Goal: Information Seeking & Learning: Check status

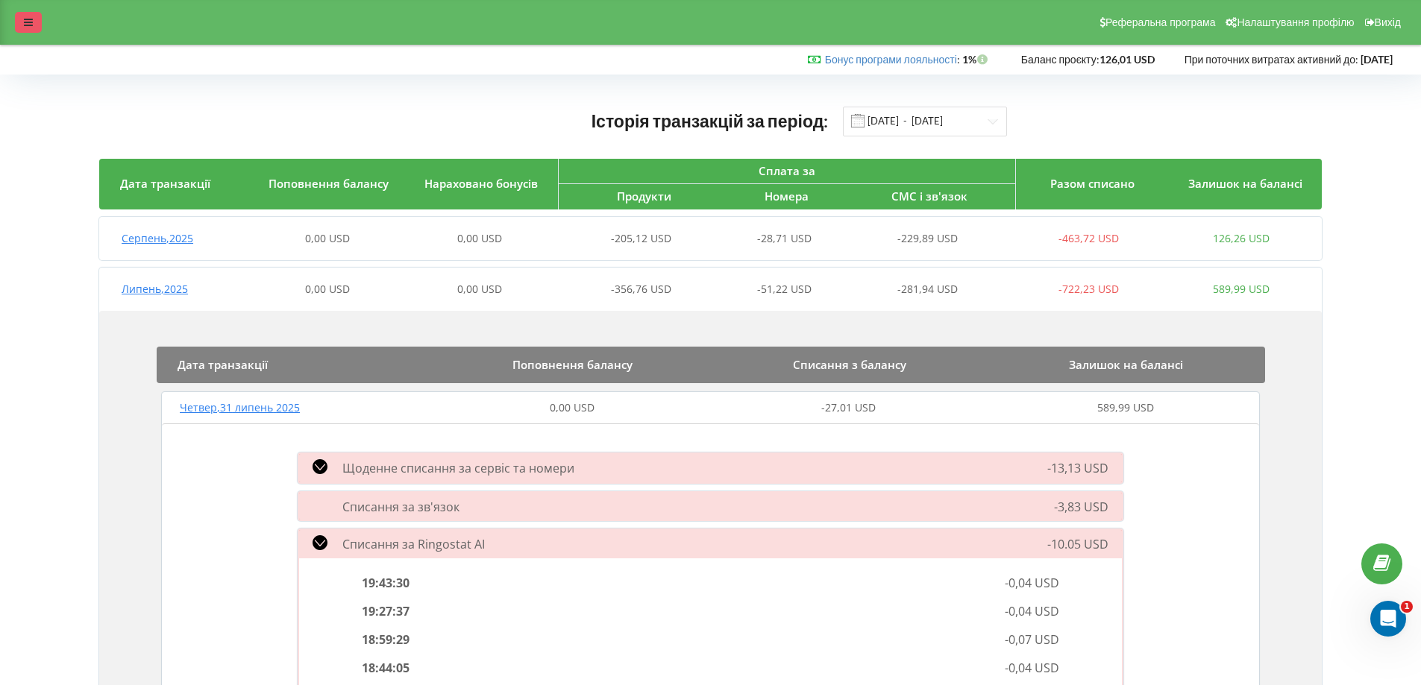
click at [27, 28] on div at bounding box center [28, 22] width 27 height 21
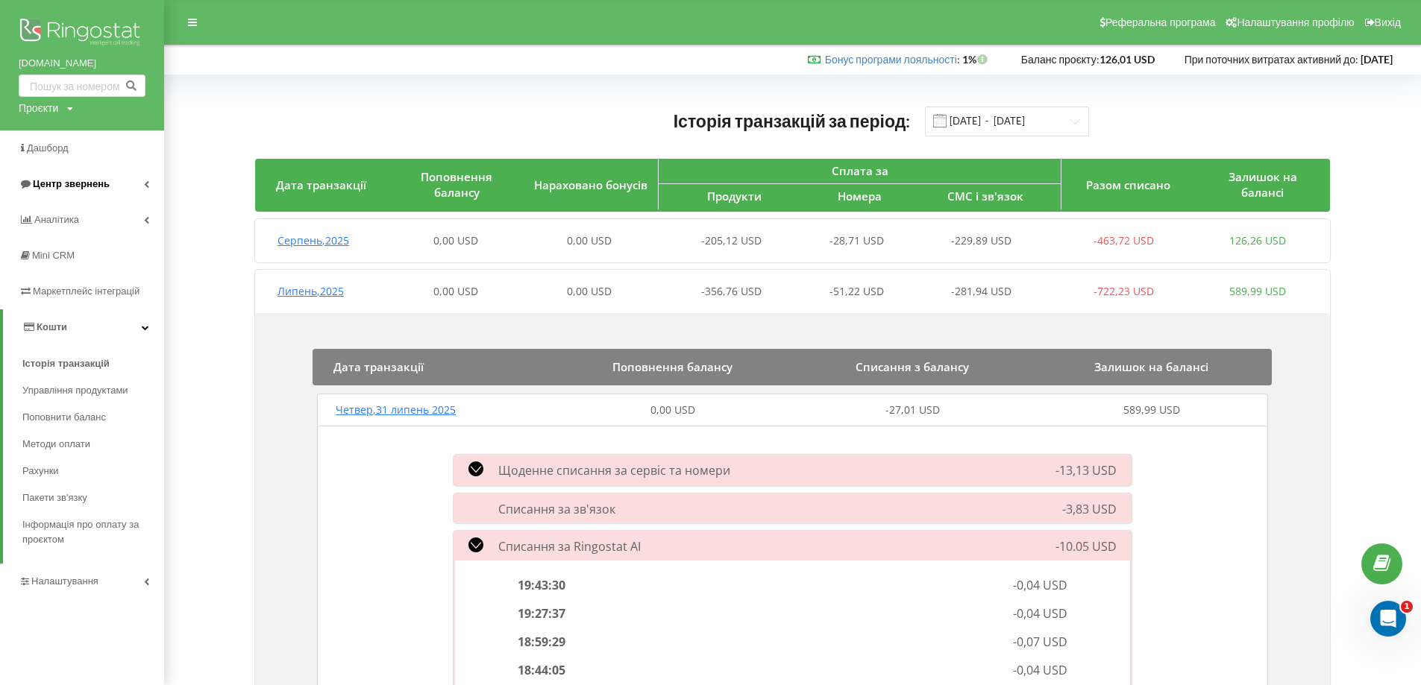
click at [78, 183] on span "Центр звернень" at bounding box center [71, 183] width 77 height 11
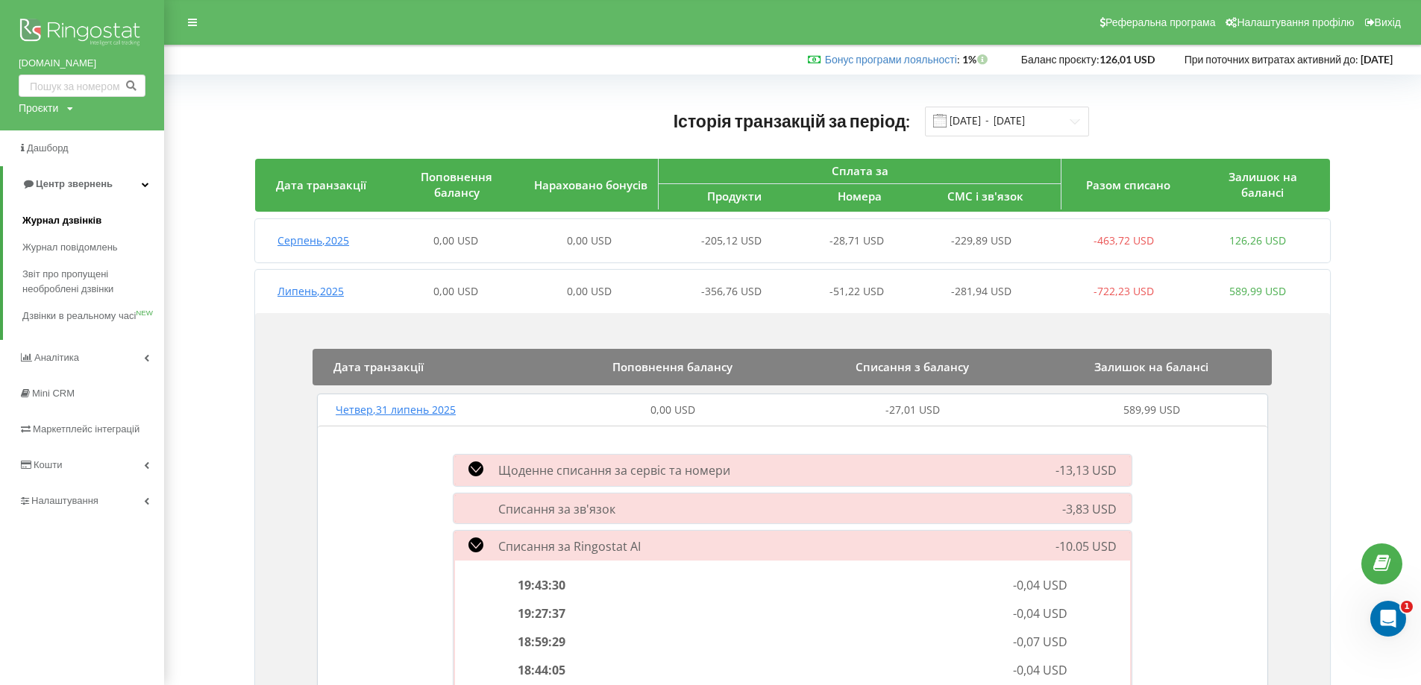
click at [78, 227] on span "Журнал дзвінків" at bounding box center [61, 220] width 79 height 15
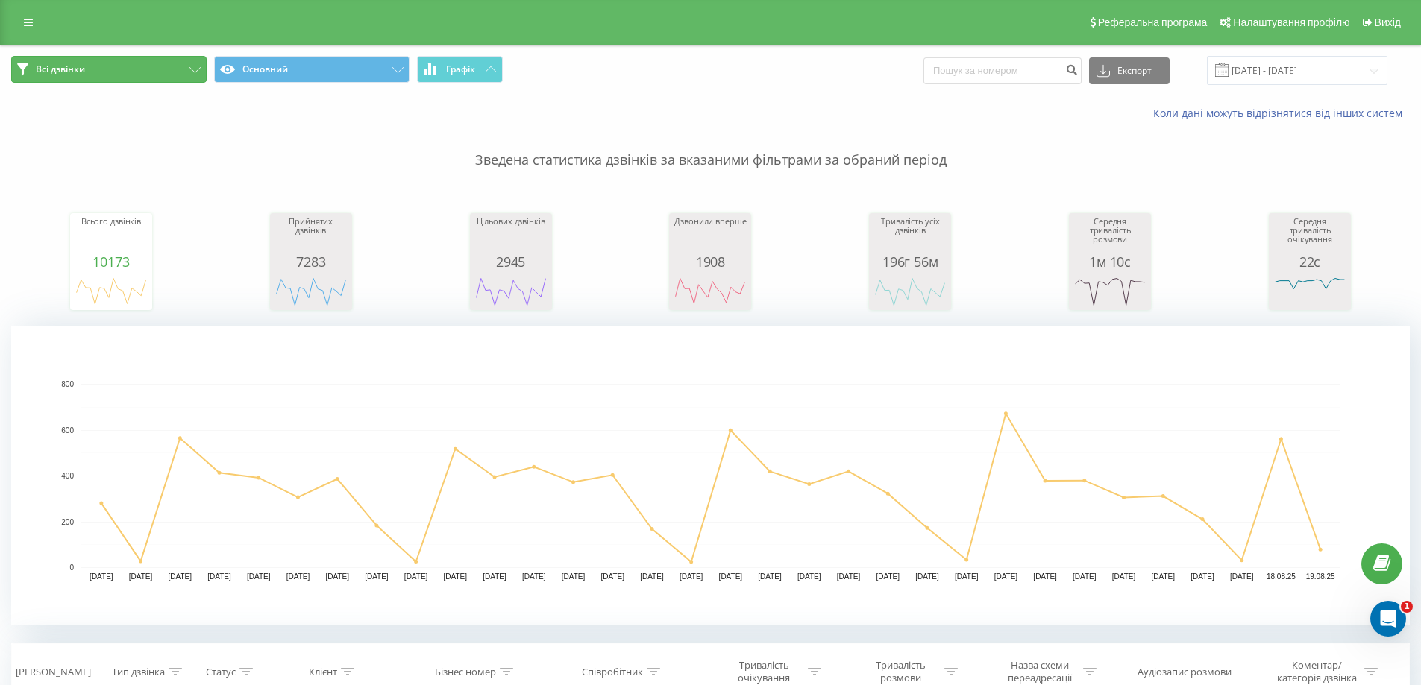
click at [198, 70] on icon at bounding box center [194, 70] width 11 height 6
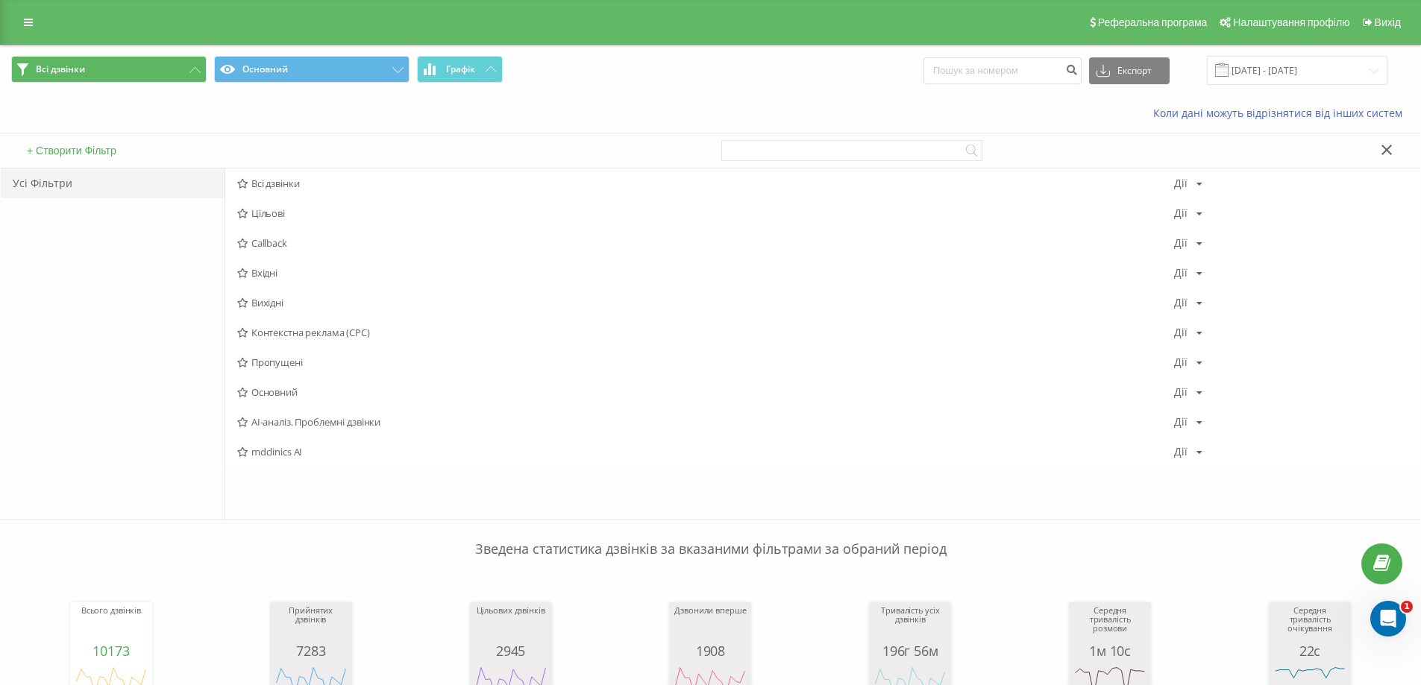
click at [659, 90] on div "Всі дзвінки Основний Графік Експорт .csv .xls .xlsx 19.07.2025 - 19.08.2025" at bounding box center [710, 70] width 1419 height 50
click at [29, 22] on icon at bounding box center [28, 22] width 9 height 10
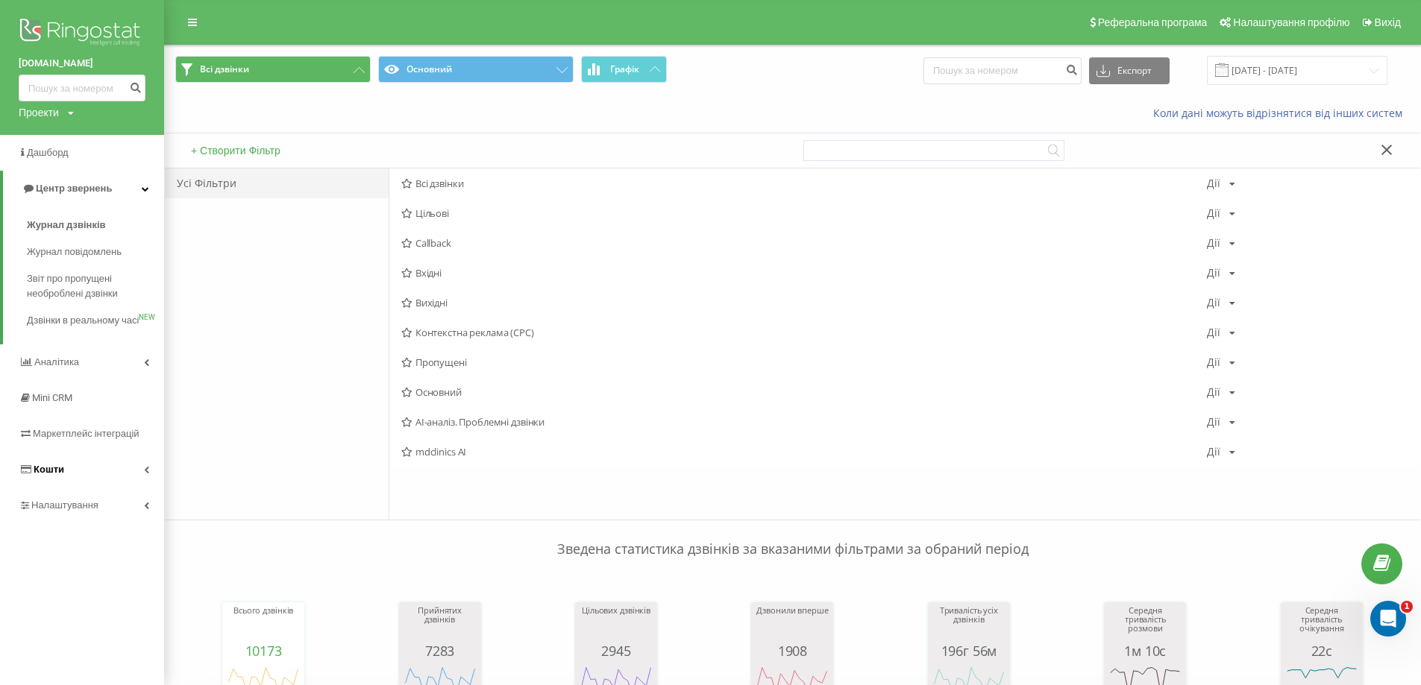
click at [45, 475] on span "Кошти" at bounding box center [49, 469] width 31 height 11
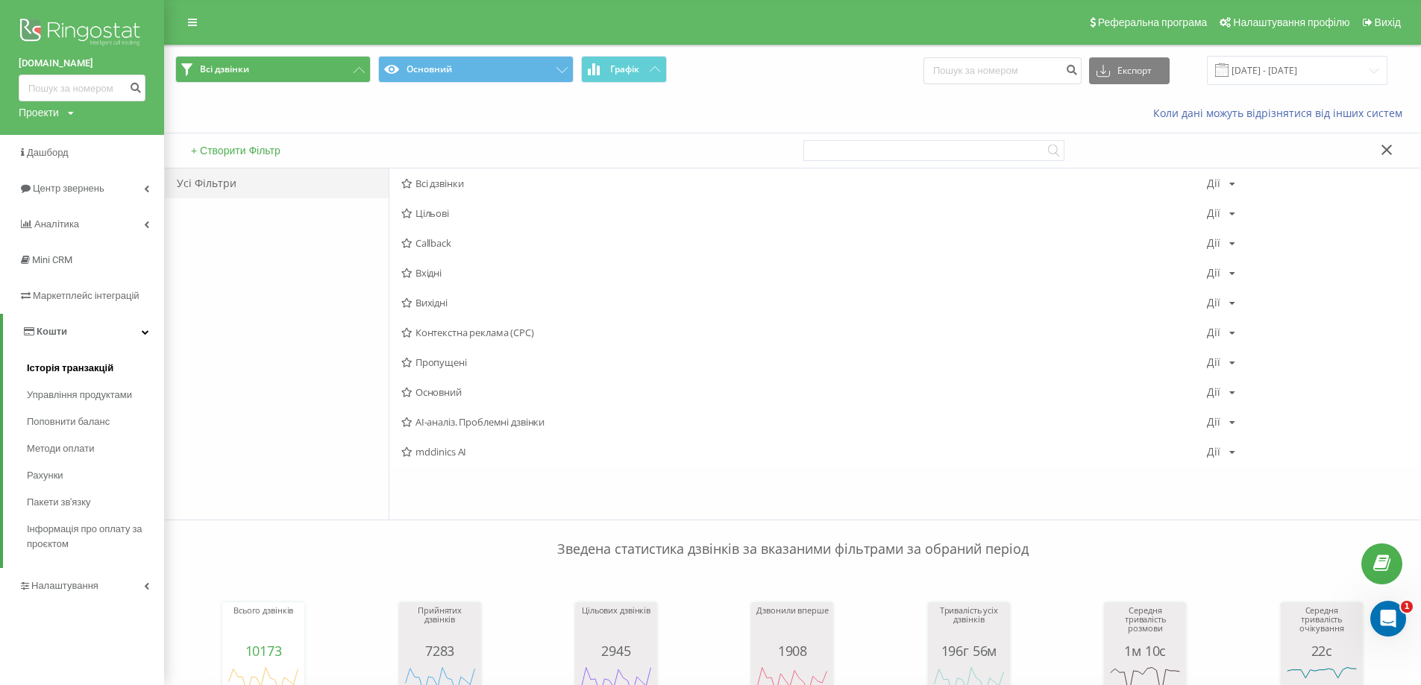
click at [61, 368] on span "Історія транзакцій" at bounding box center [70, 368] width 87 height 15
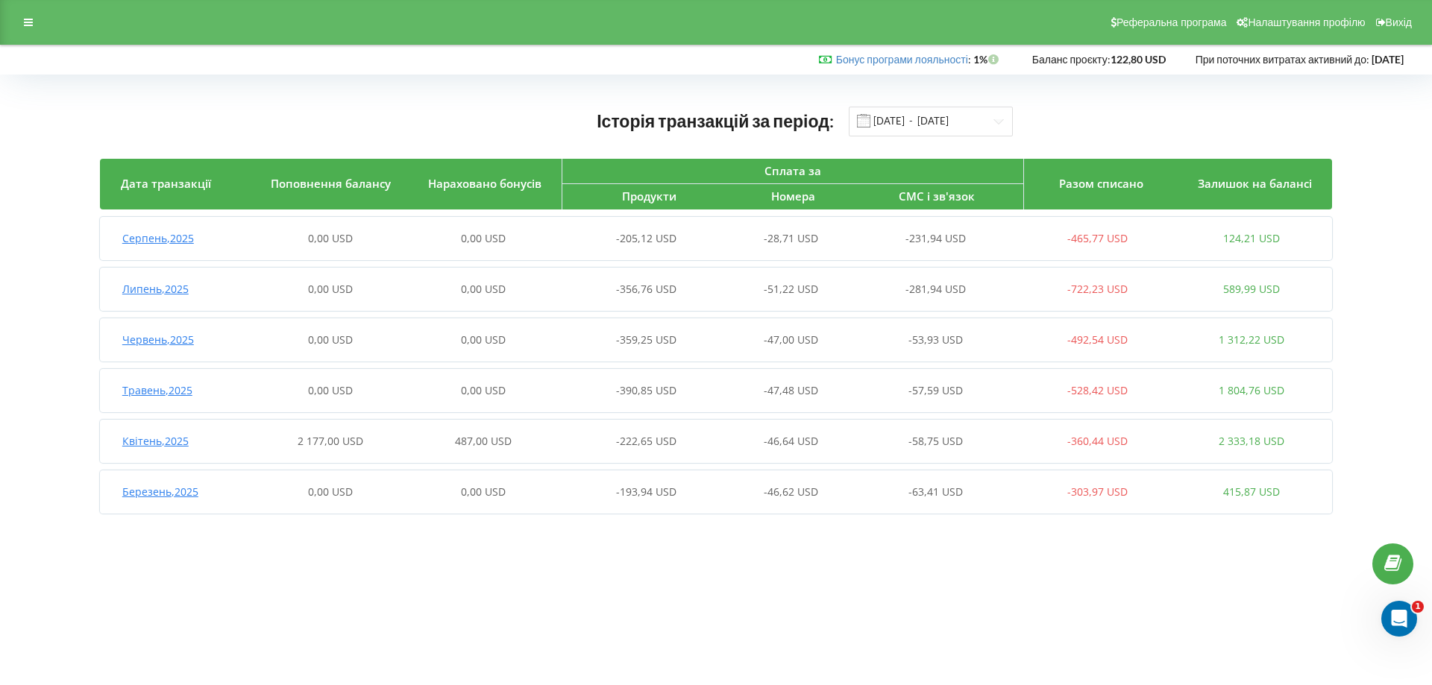
click at [177, 295] on span "Липень , 2025" at bounding box center [155, 289] width 66 height 14
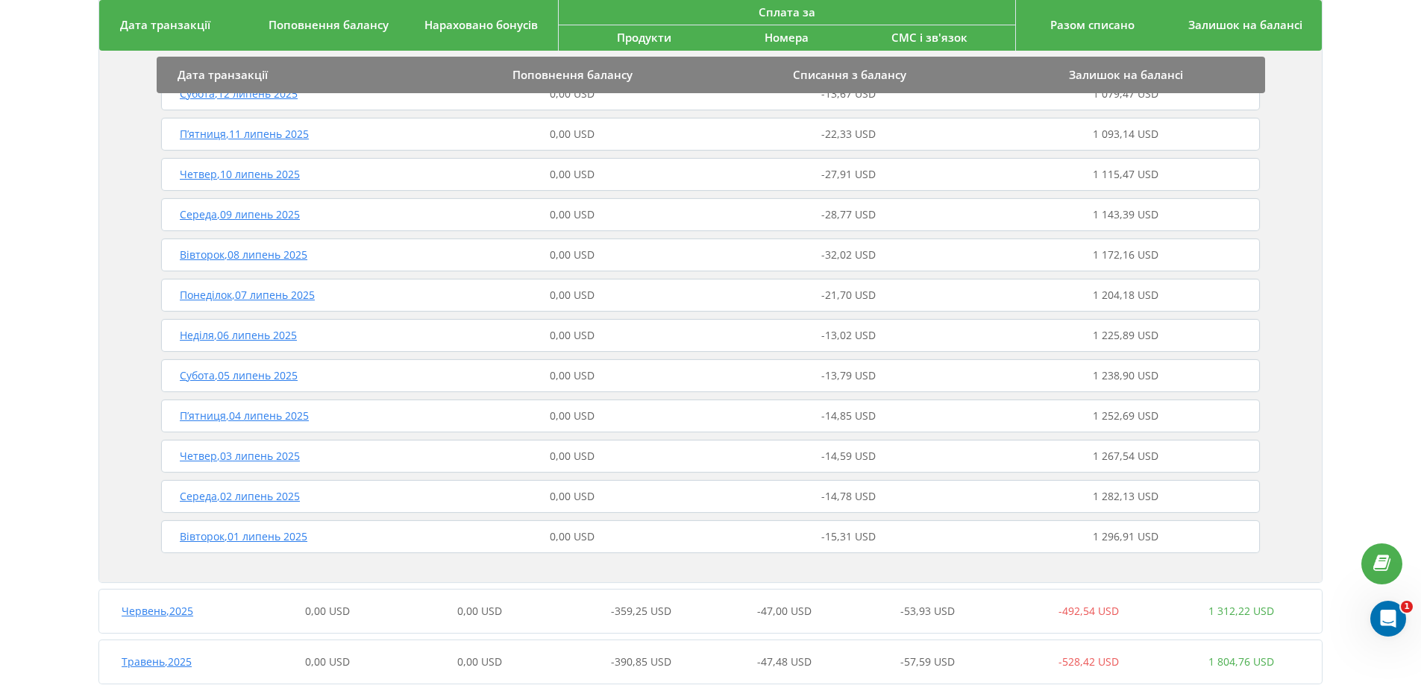
scroll to position [1218, 0]
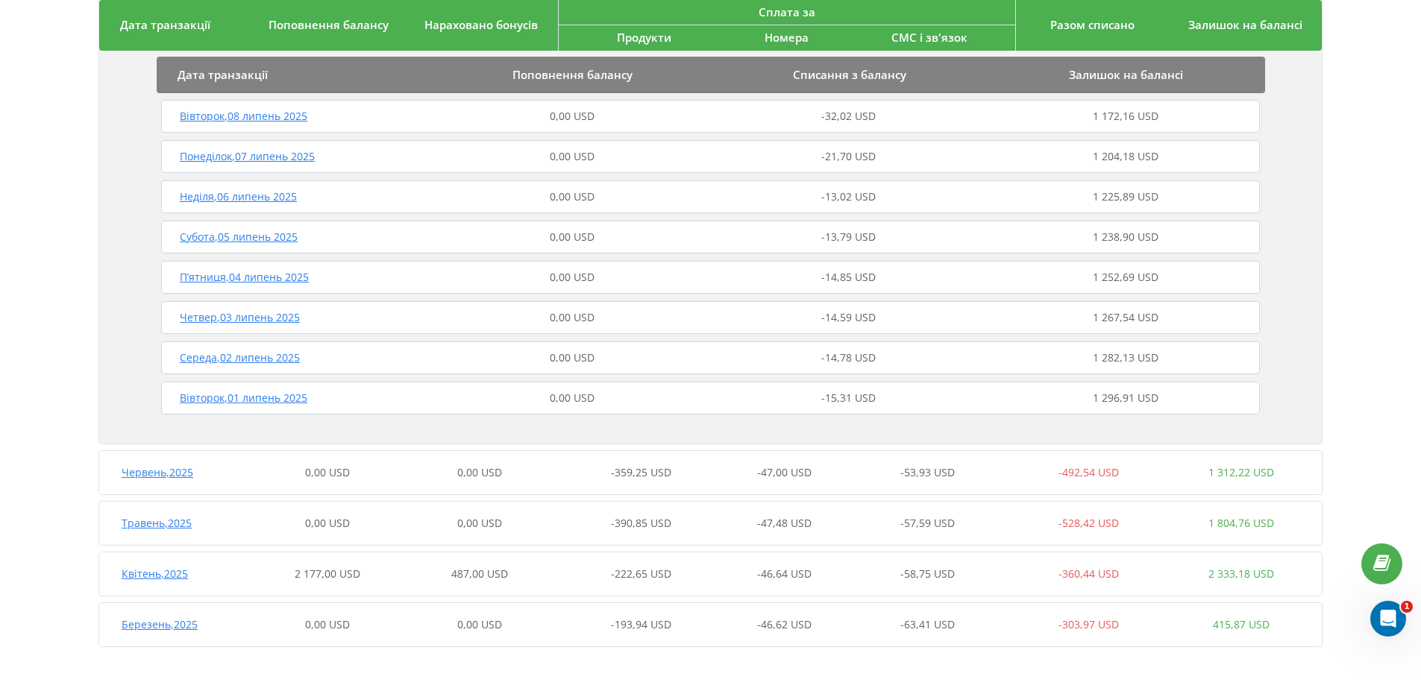
click at [266, 400] on span "Вівторок , 01 липень 2025" at bounding box center [244, 398] width 128 height 14
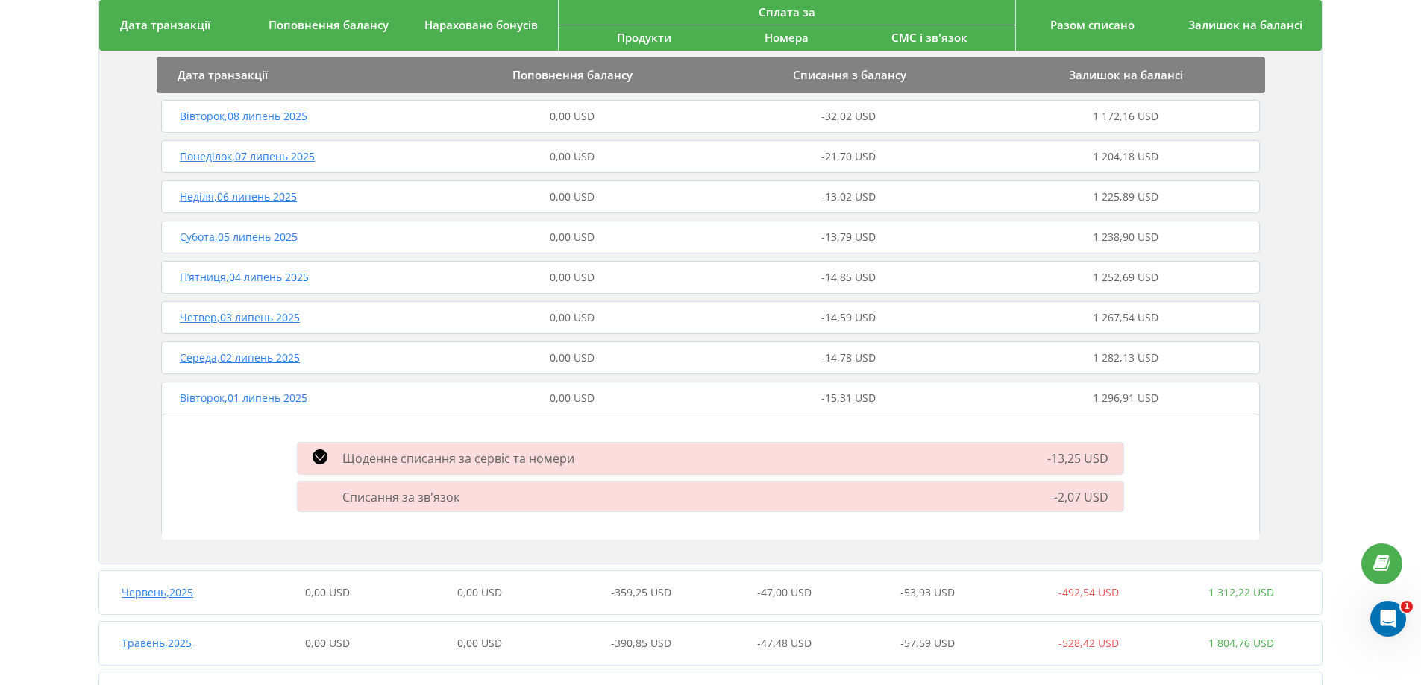
click at [272, 358] on span "Середа , 02 липень 2025" at bounding box center [240, 358] width 120 height 14
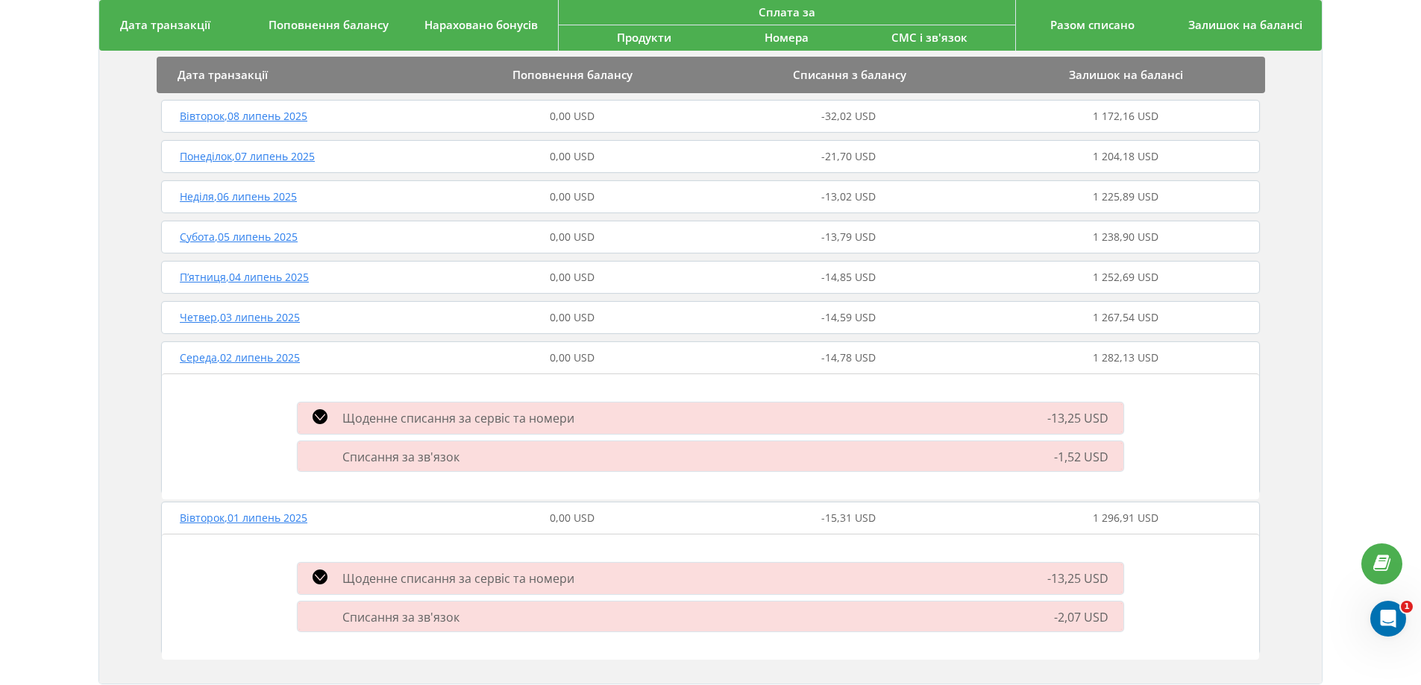
click at [269, 318] on span "Четвер , 03 липень 2025" at bounding box center [240, 317] width 120 height 14
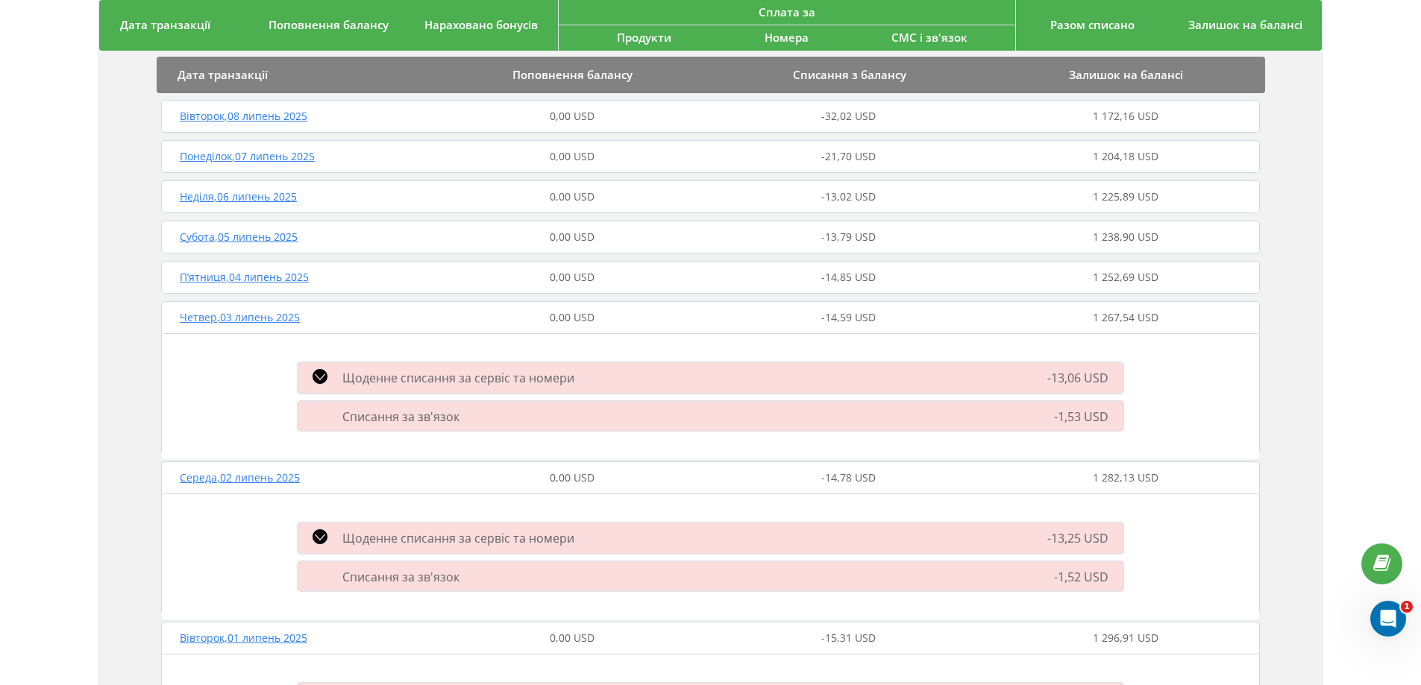
click at [257, 277] on span "П’ятниця , 04 липень 2025" at bounding box center [244, 277] width 129 height 14
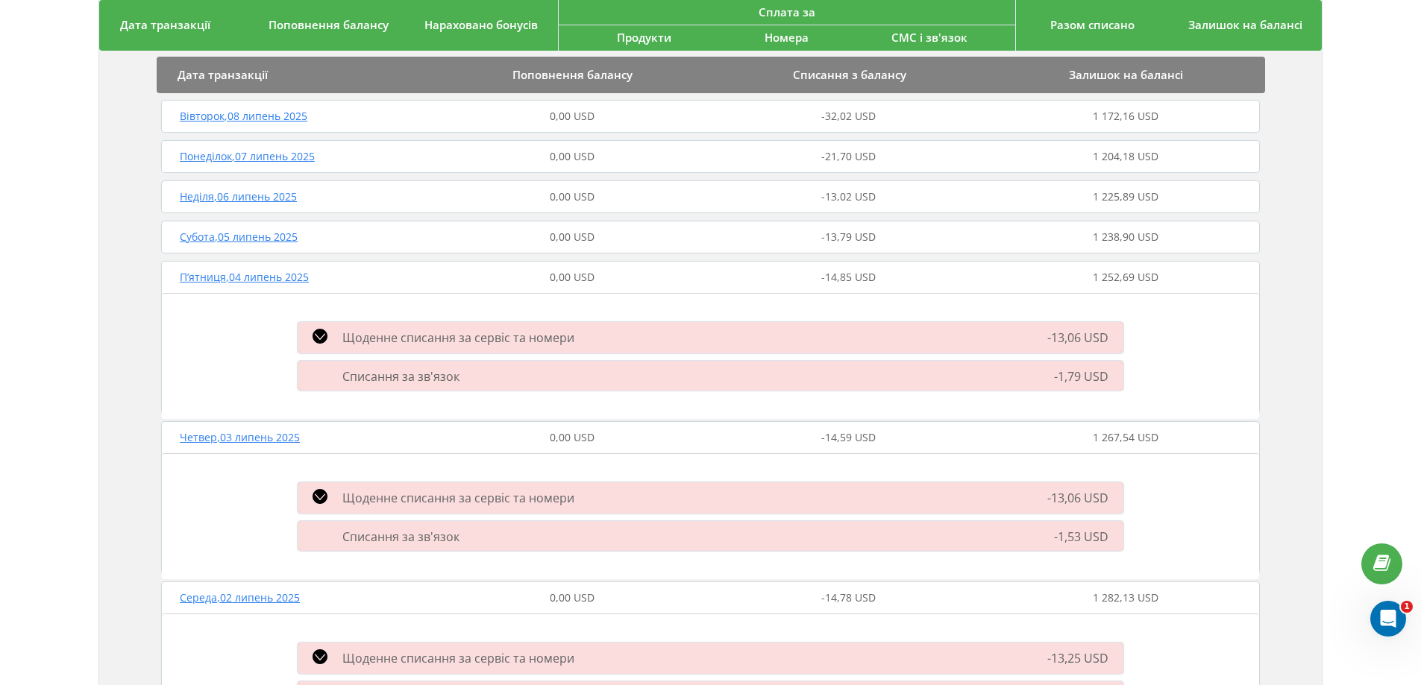
click at [260, 236] on span "Субота , 05 липень 2025" at bounding box center [239, 237] width 118 height 14
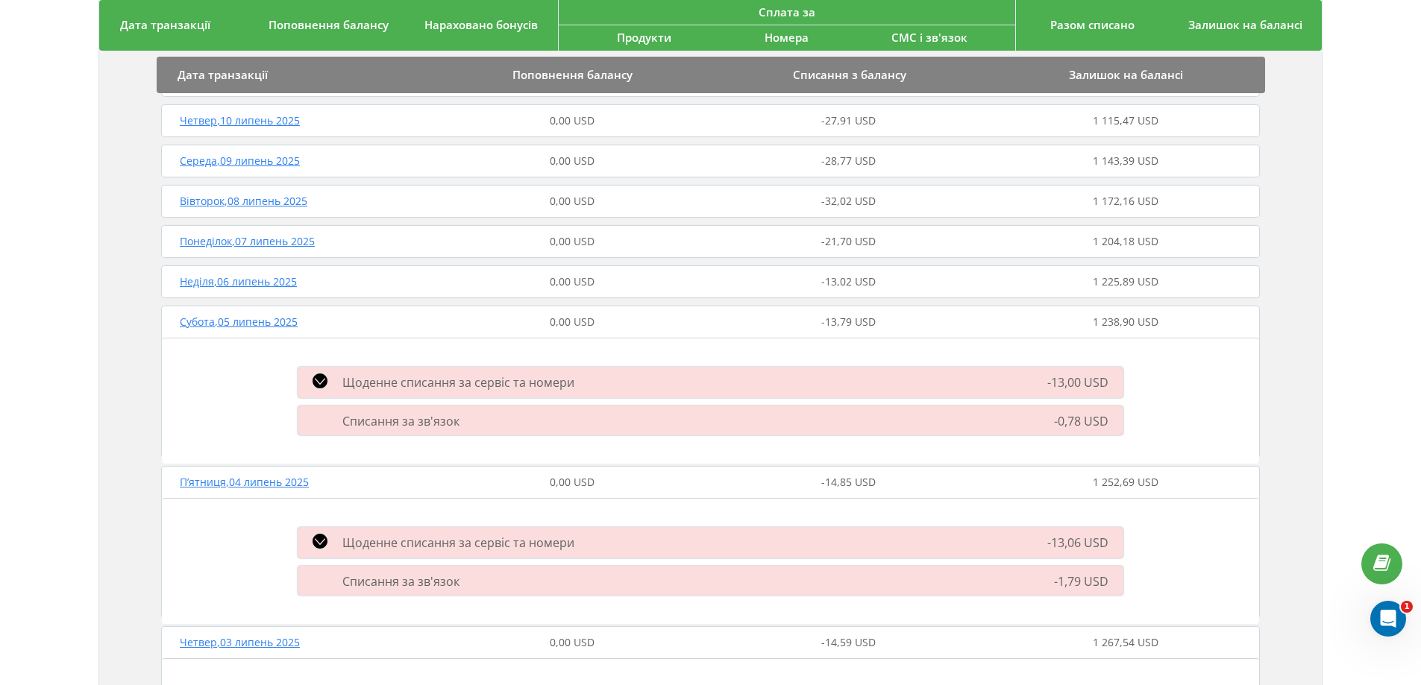
scroll to position [1069, 0]
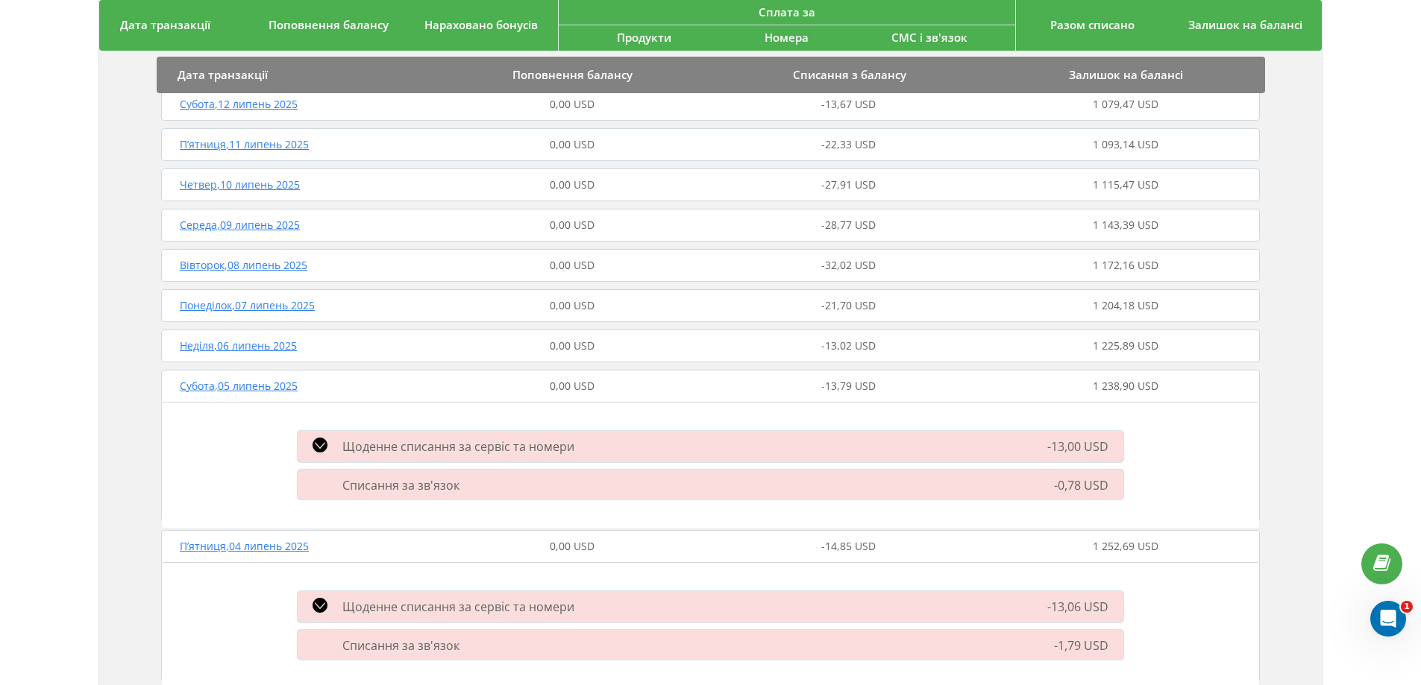
click at [273, 345] on span "Неділя , 06 липень 2025" at bounding box center [238, 346] width 117 height 14
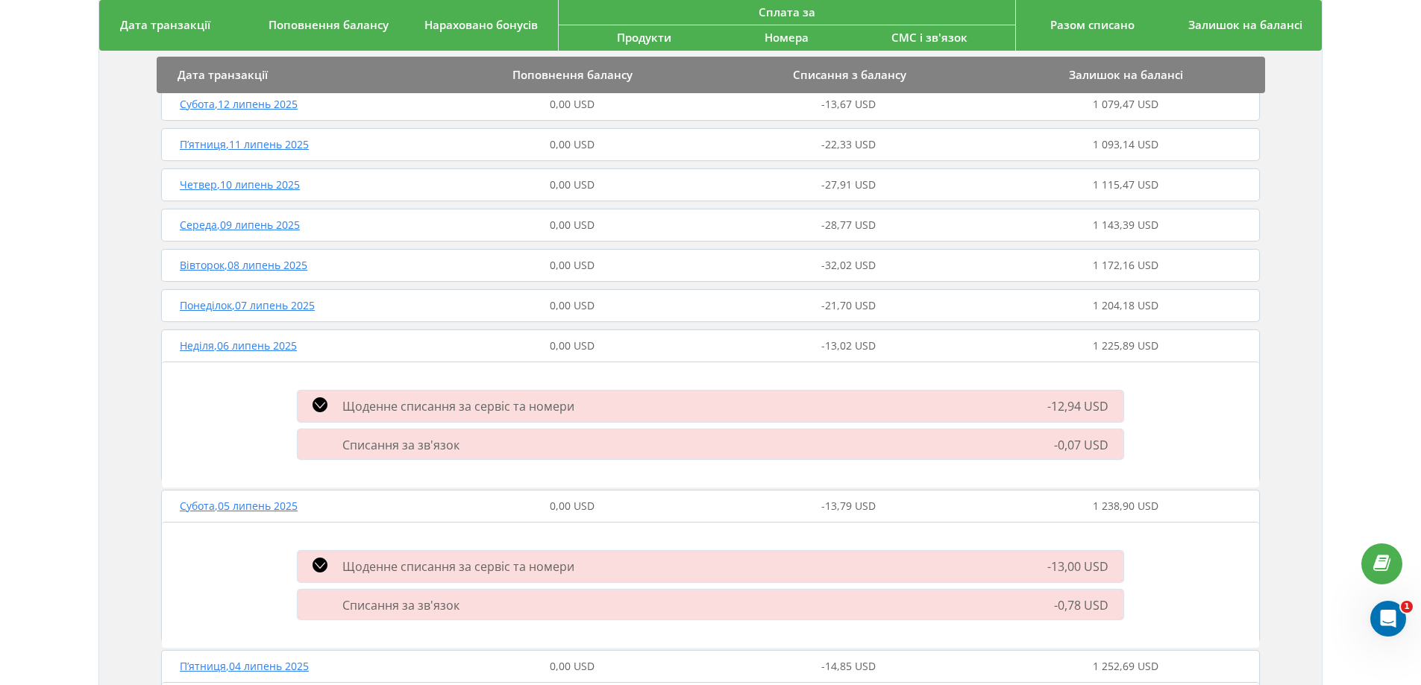
click at [296, 304] on span "Понеділок , 07 липень 2025" at bounding box center [247, 305] width 135 height 14
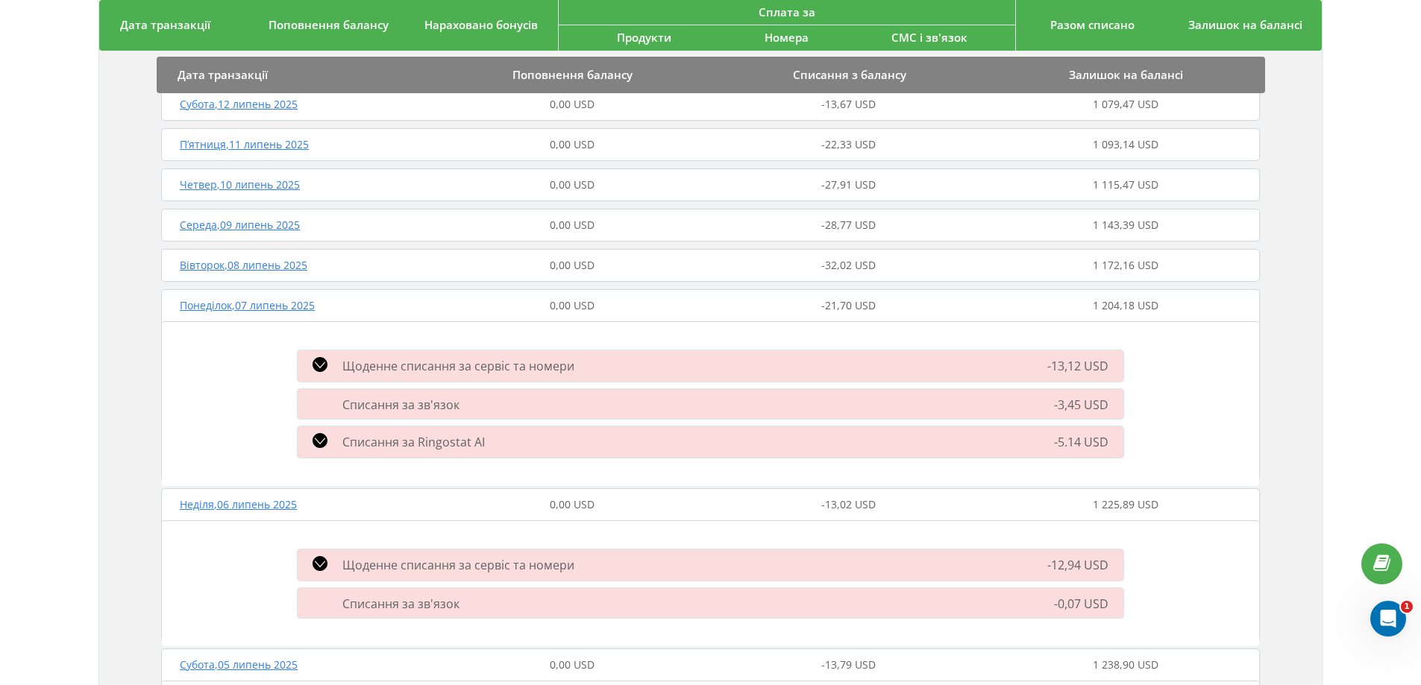
click at [231, 267] on span "Вівторок , 08 липень 2025" at bounding box center [244, 265] width 128 height 14
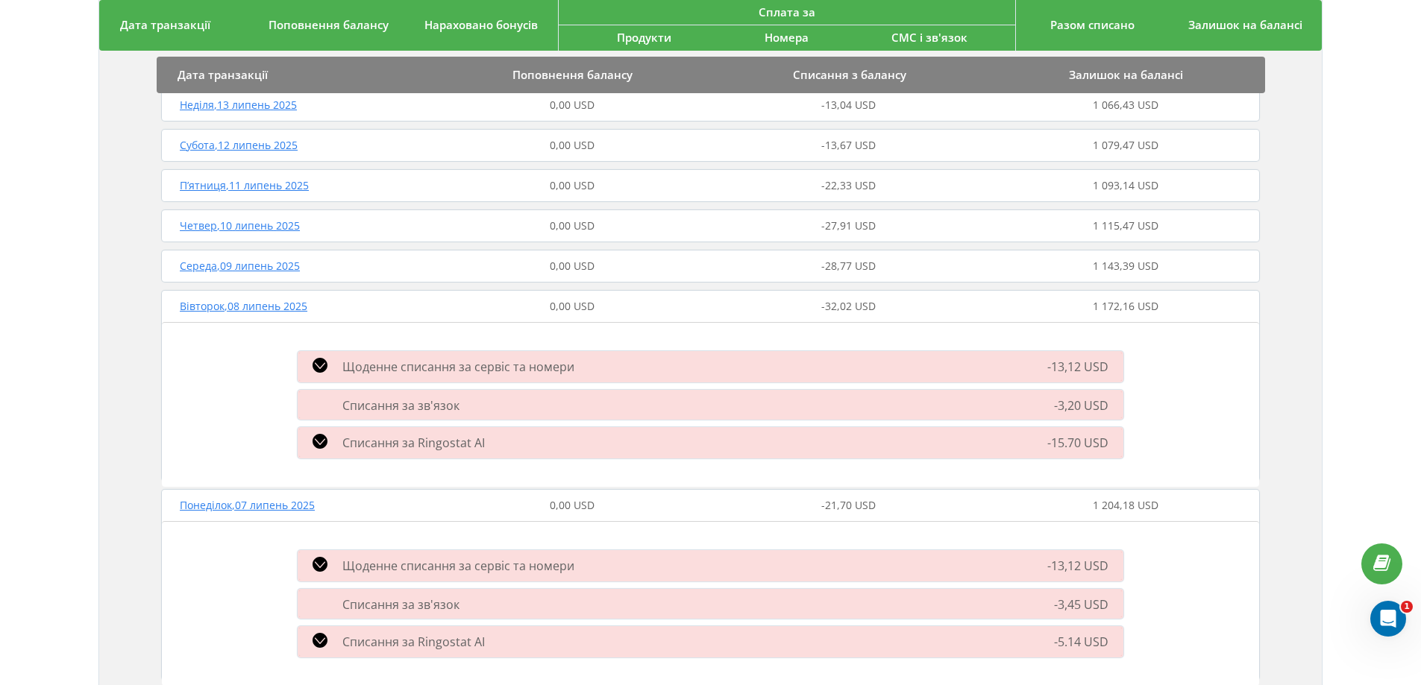
scroll to position [994, 0]
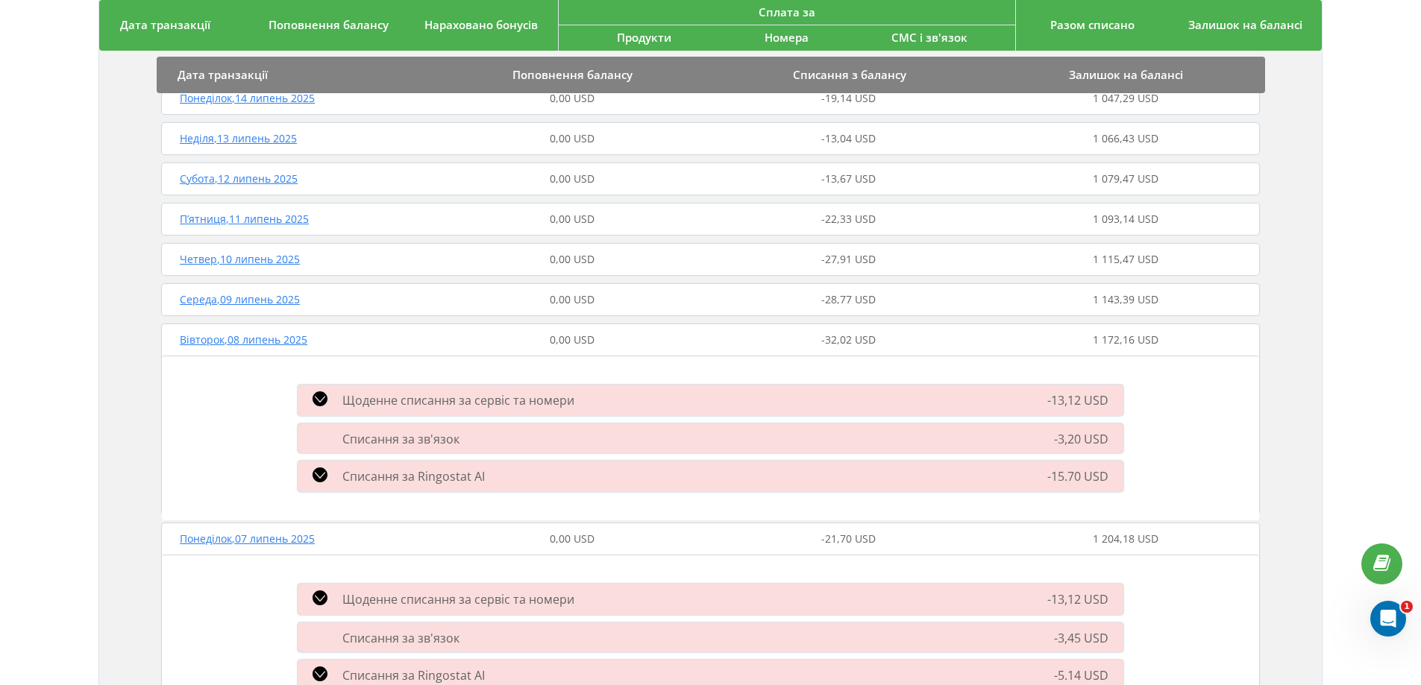
click at [264, 299] on span "Середа , 09 липень 2025" at bounding box center [240, 299] width 120 height 14
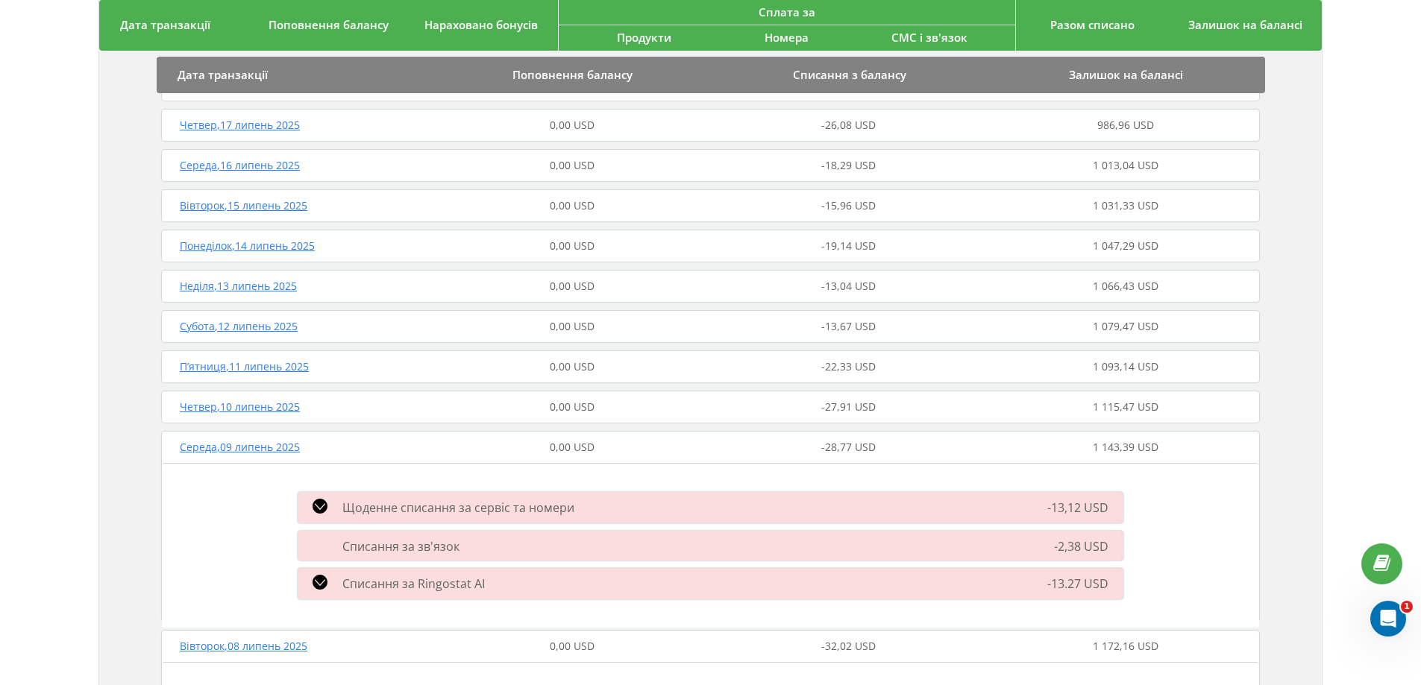
scroll to position [845, 0]
click at [242, 409] on span "Четвер , 10 липень 2025" at bounding box center [240, 408] width 120 height 14
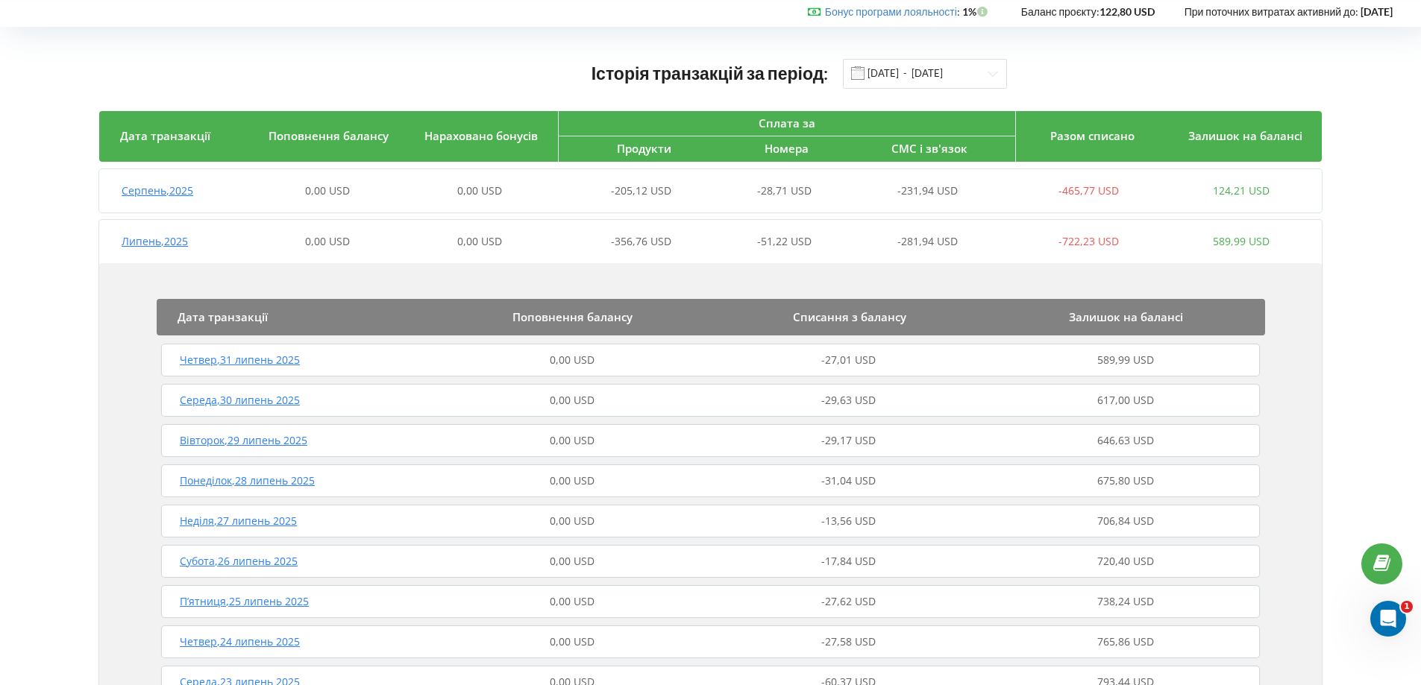
scroll to position [0, 0]
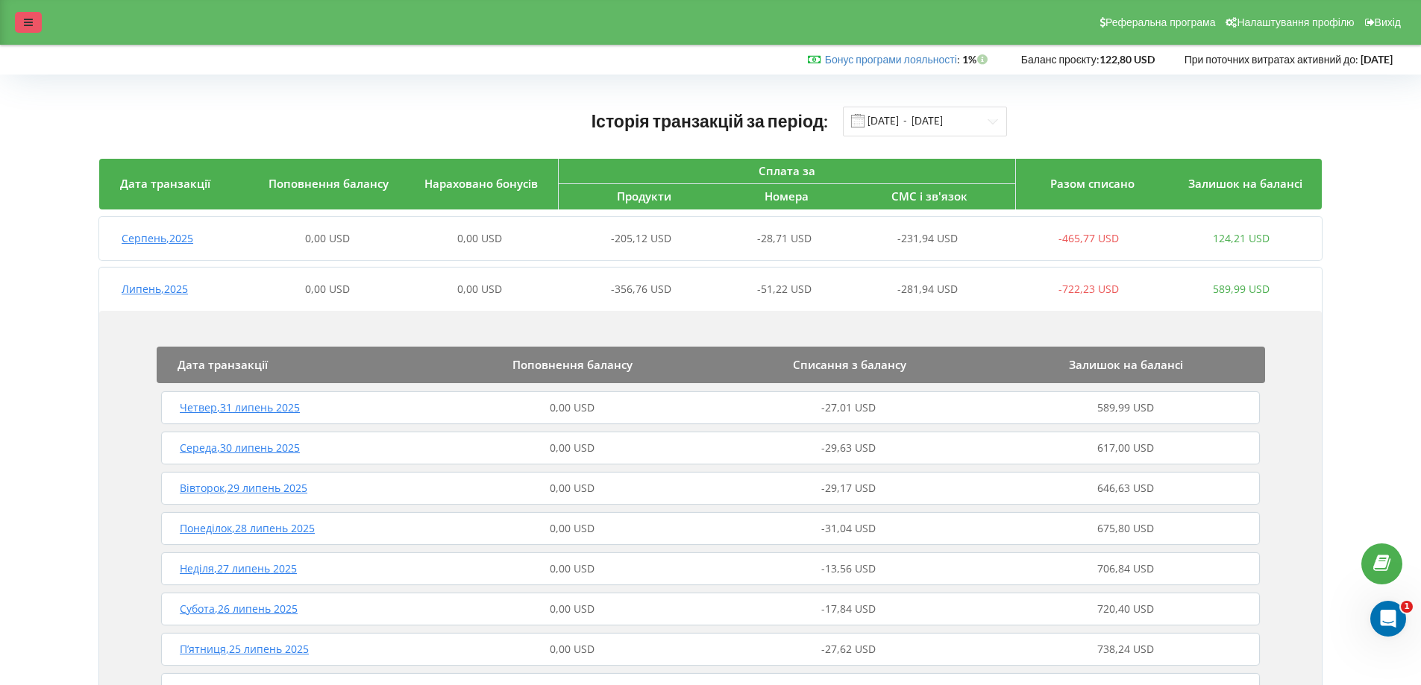
click at [28, 22] on icon at bounding box center [28, 22] width 9 height 10
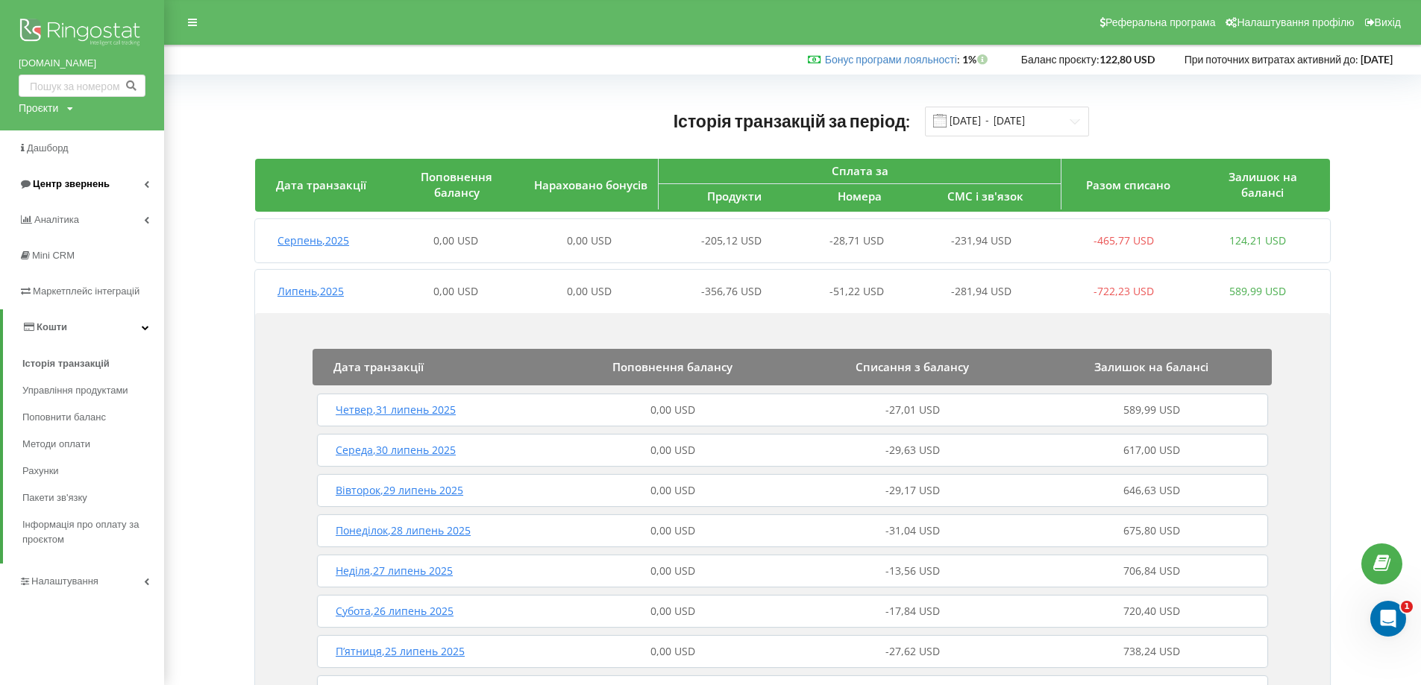
click at [76, 182] on span "Центр звернень" at bounding box center [71, 183] width 77 height 11
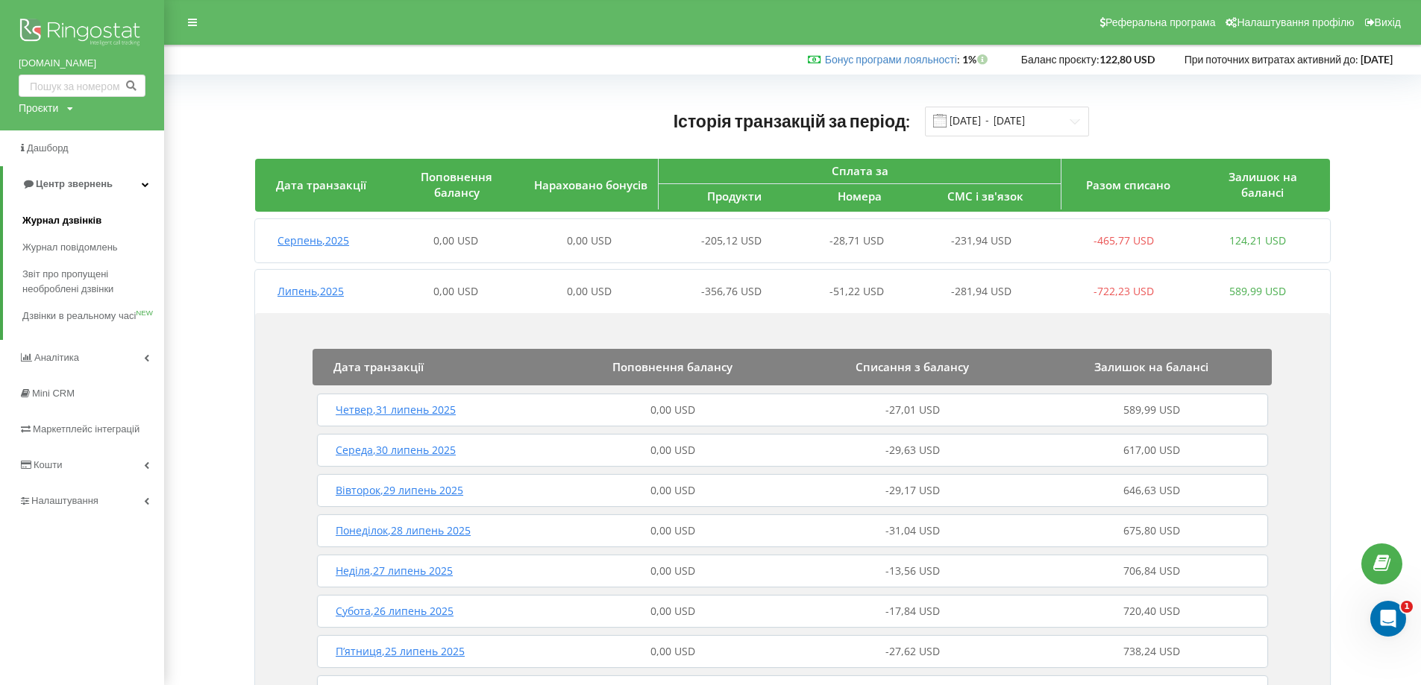
click at [81, 218] on span "Журнал дзвінків" at bounding box center [61, 220] width 79 height 15
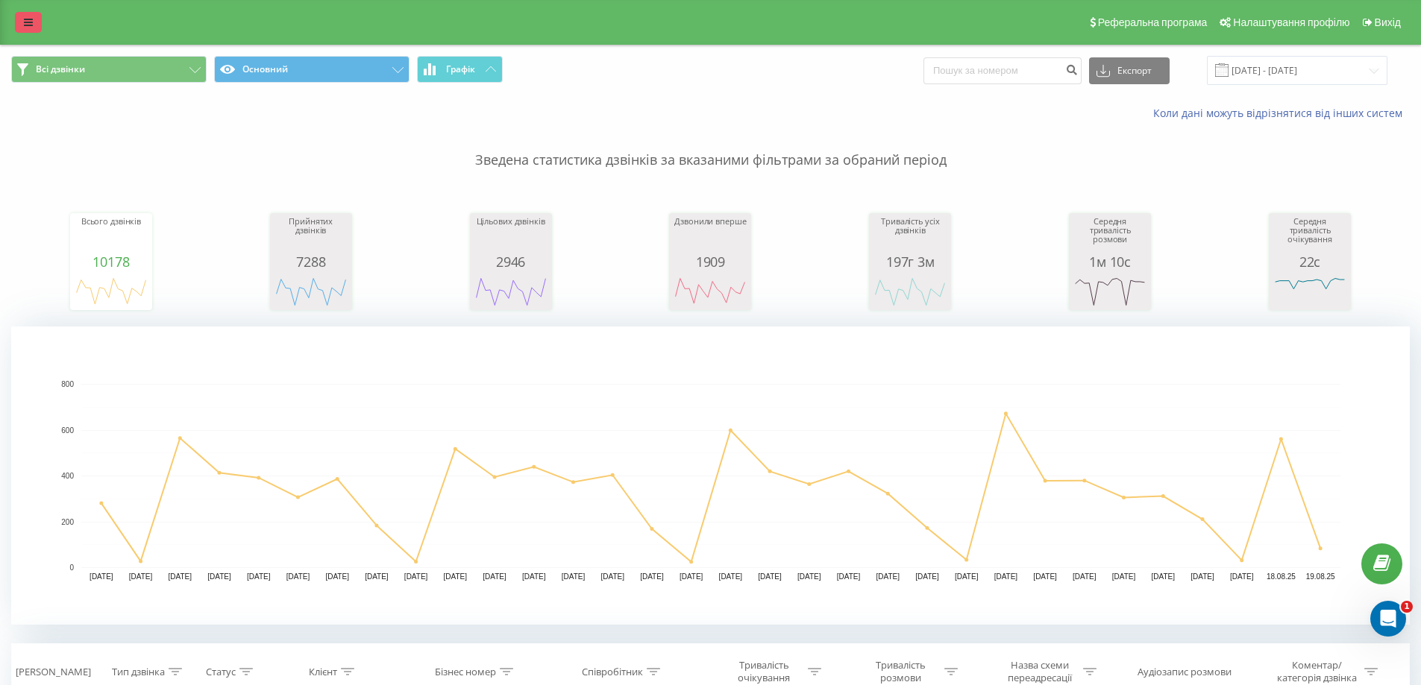
click at [29, 22] on icon at bounding box center [28, 22] width 9 height 10
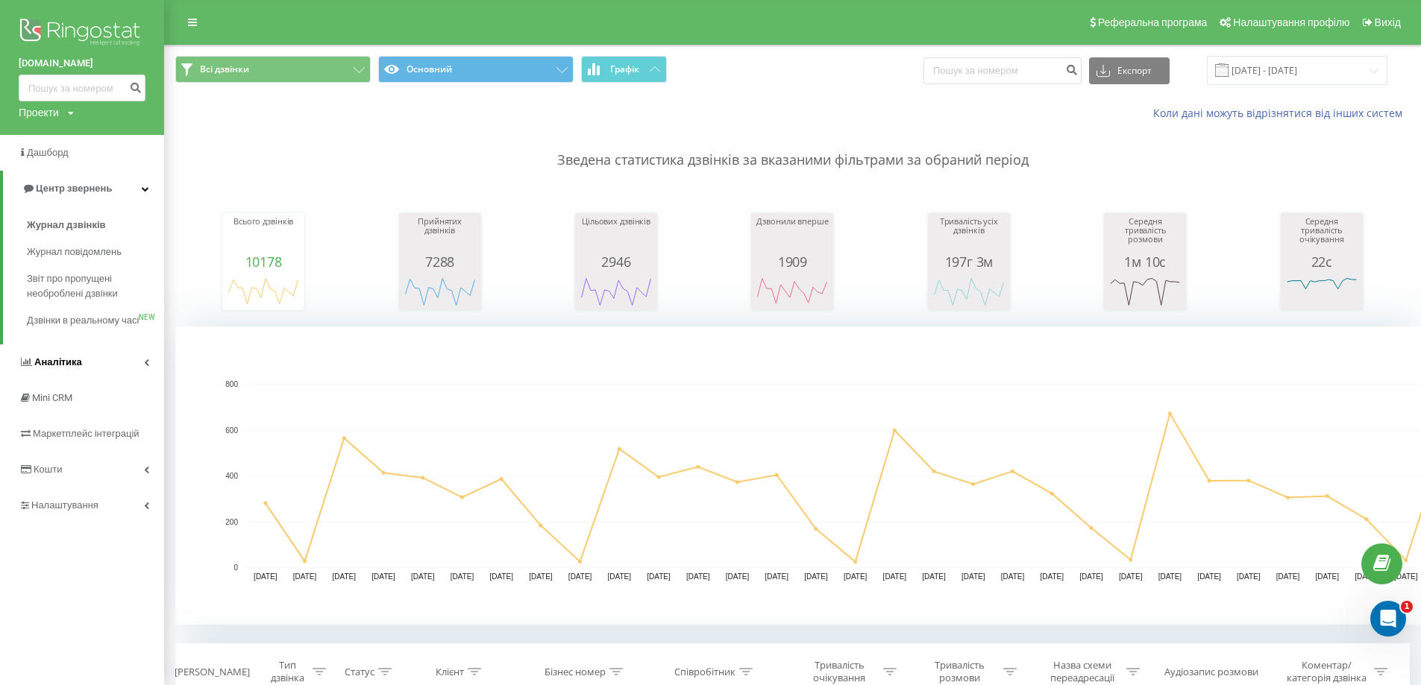
click at [52, 368] on span "Аналiтика" at bounding box center [58, 362] width 48 height 11
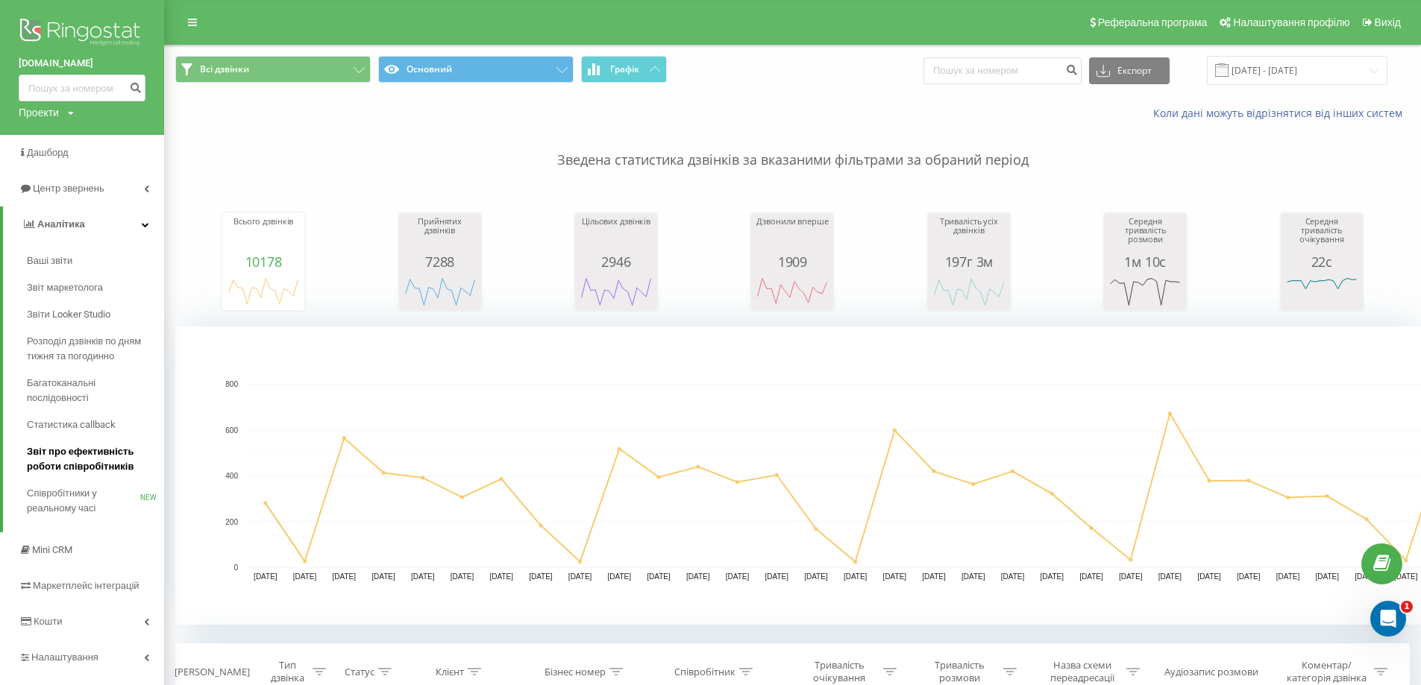
click at [53, 468] on span "Звіт про ефективність роботи співробітників" at bounding box center [92, 460] width 130 height 30
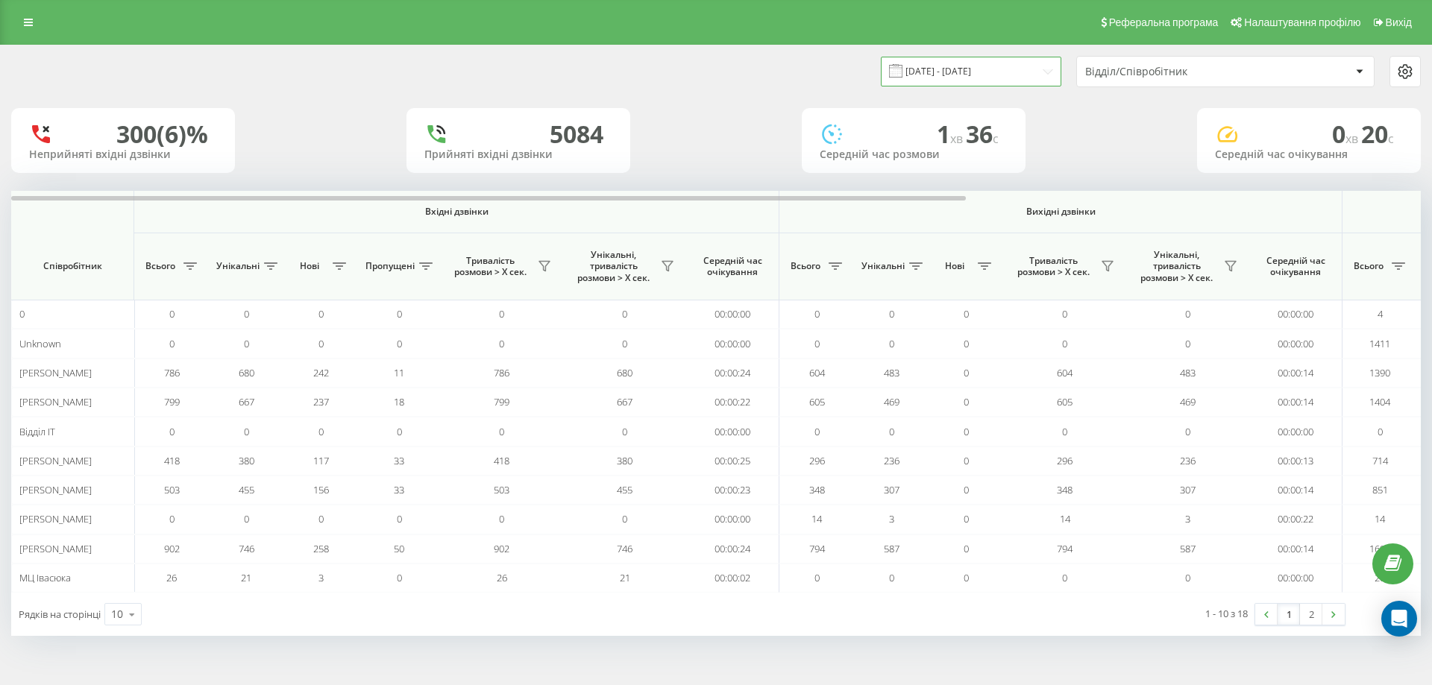
click at [1015, 79] on input "[DATE] - [DATE]" at bounding box center [971, 71] width 181 height 29
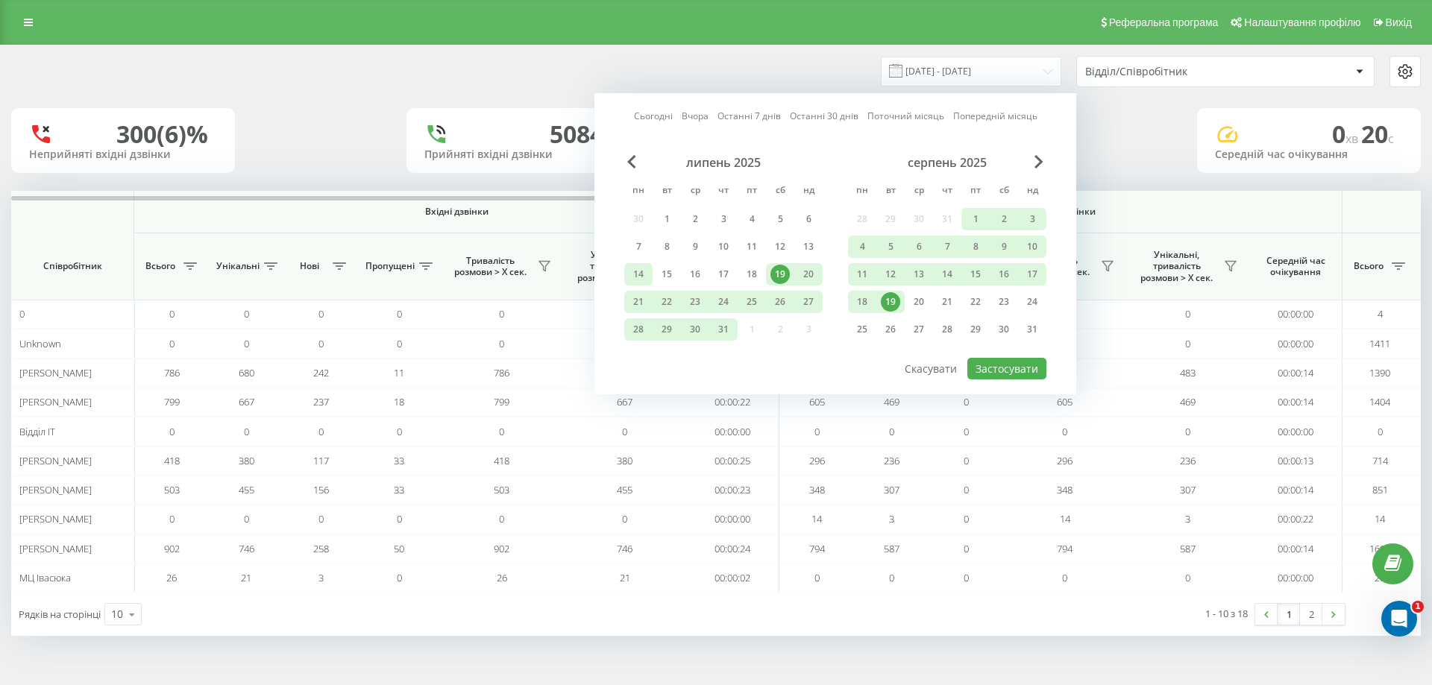
click at [641, 277] on div "14" at bounding box center [638, 274] width 19 height 19
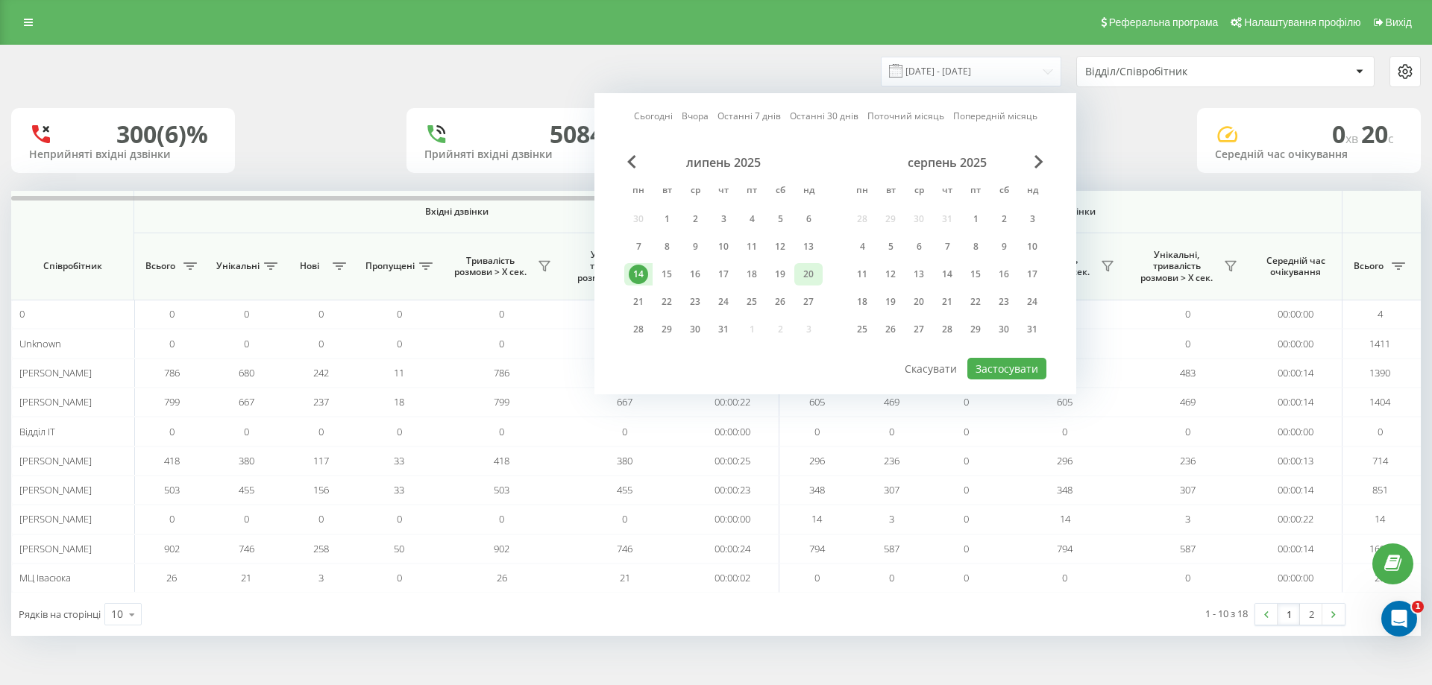
click at [806, 271] on div "20" at bounding box center [808, 274] width 19 height 19
click at [946, 279] on div "14" at bounding box center [947, 274] width 19 height 19
click at [894, 306] on div "19" at bounding box center [890, 301] width 19 height 19
click at [984, 367] on button "Застосувати" at bounding box center [1006, 369] width 79 height 22
type input "[DATE] - [DATE]"
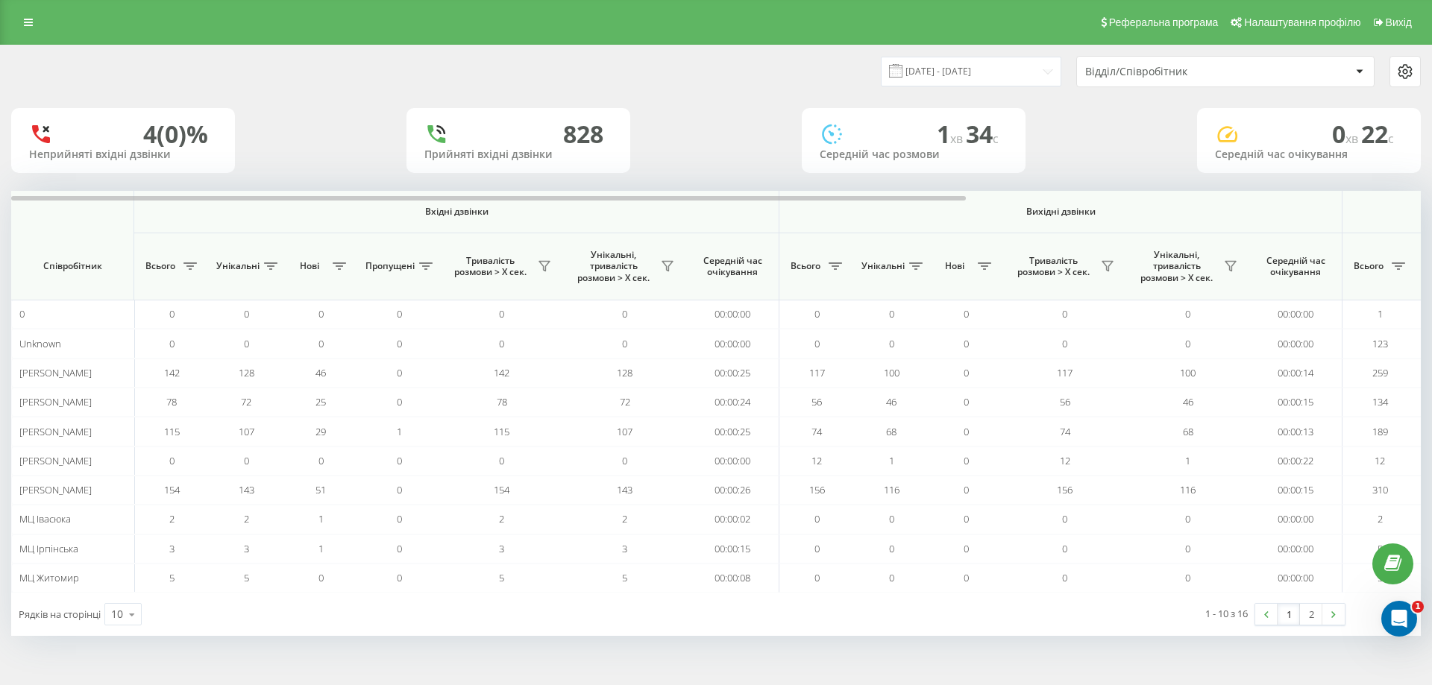
click at [1362, 70] on icon at bounding box center [1359, 72] width 7 height 4
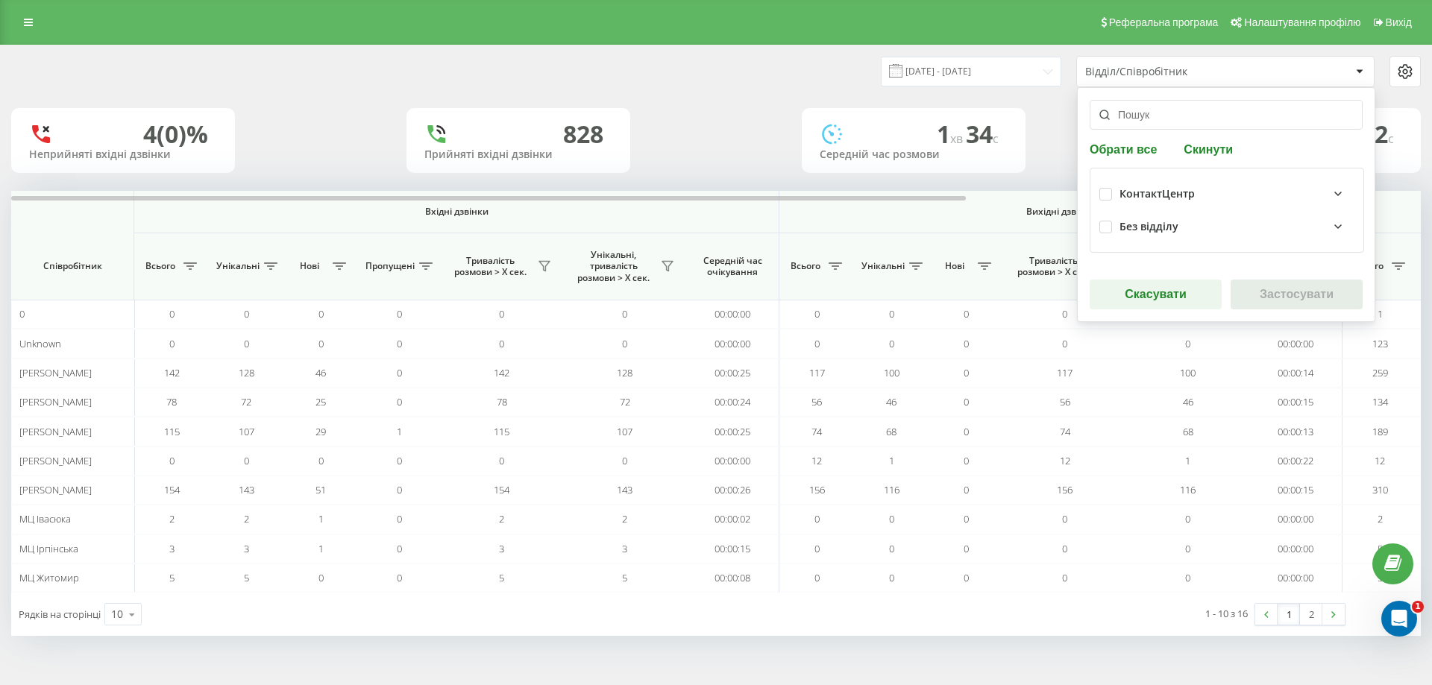
click at [1114, 196] on div "КонтактЦентр" at bounding box center [1226, 194] width 255 height 33
click at [1106, 188] on label at bounding box center [1105, 188] width 13 height 0
checkbox input "true"
click at [1283, 302] on button "Застосувати" at bounding box center [1297, 295] width 132 height 30
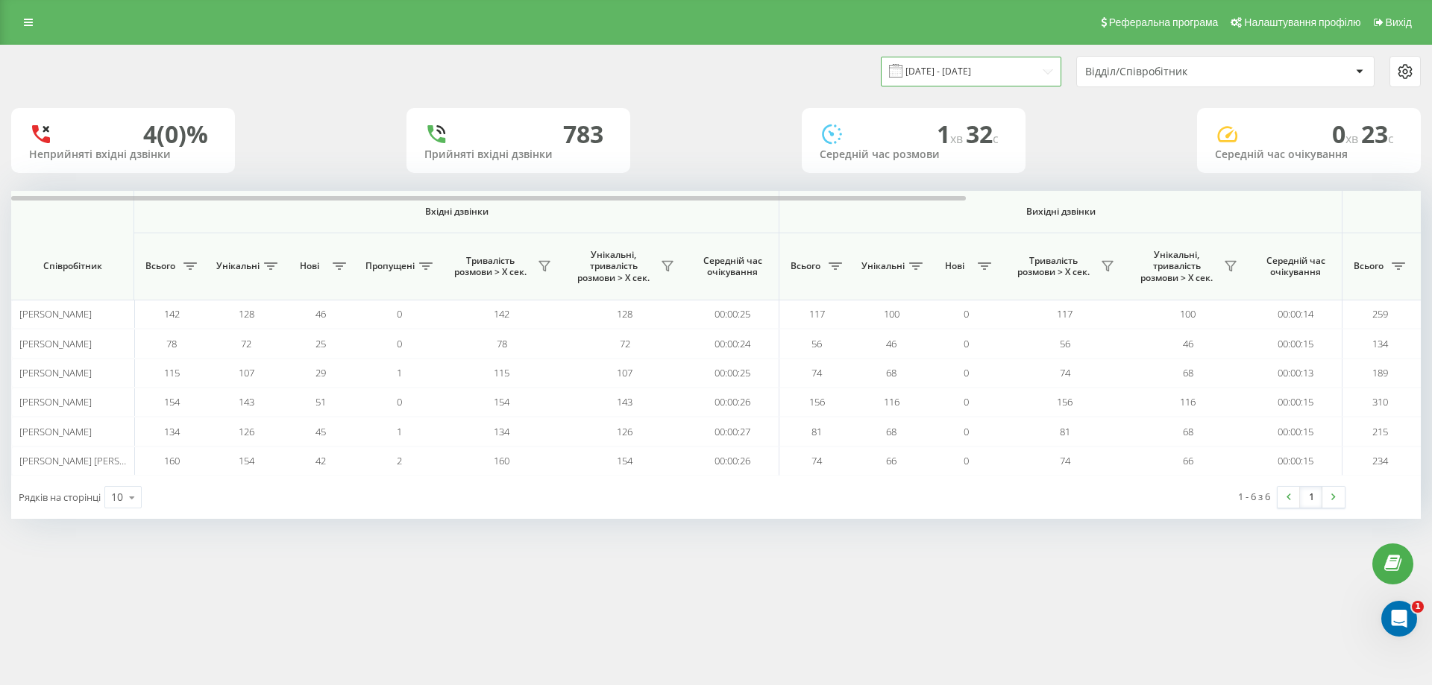
click at [1001, 74] on input "[DATE] - [DATE]" at bounding box center [971, 71] width 181 height 29
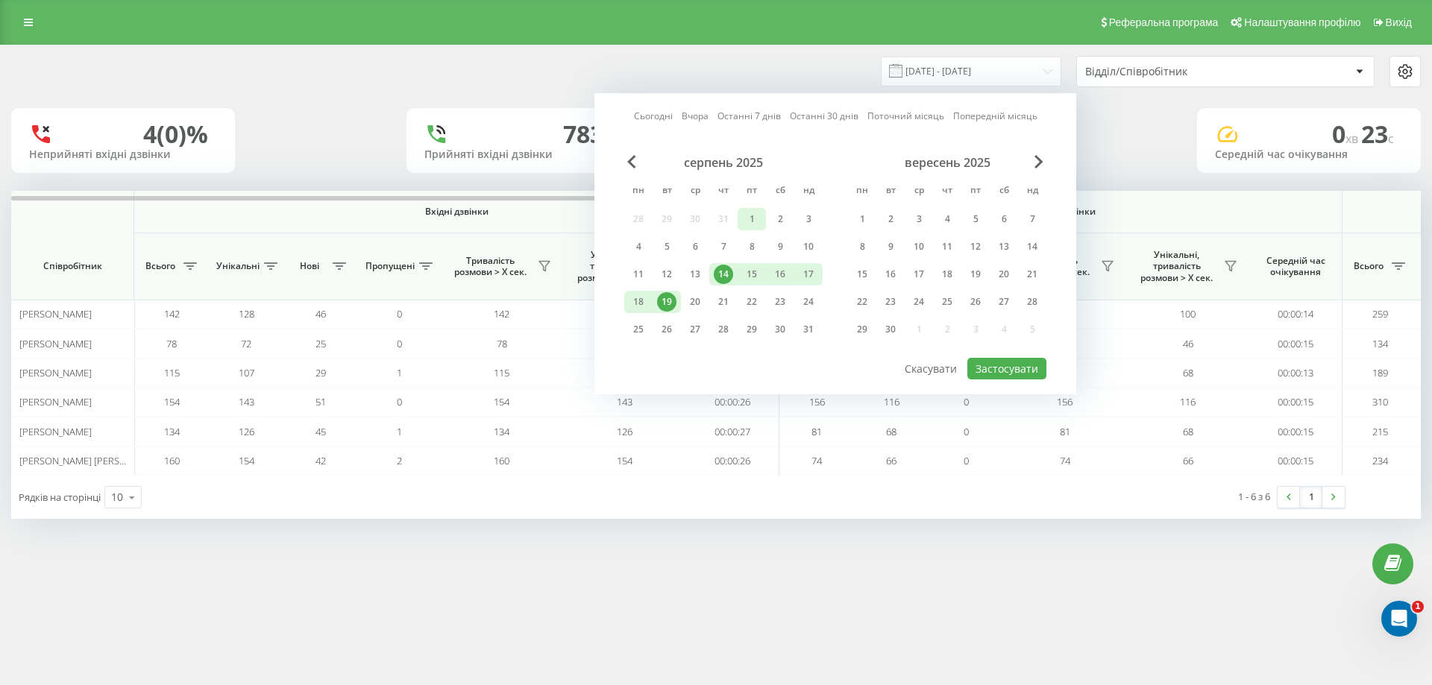
click at [754, 219] on div "1" at bounding box center [751, 219] width 19 height 19
click at [700, 276] on div "13" at bounding box center [694, 274] width 19 height 19
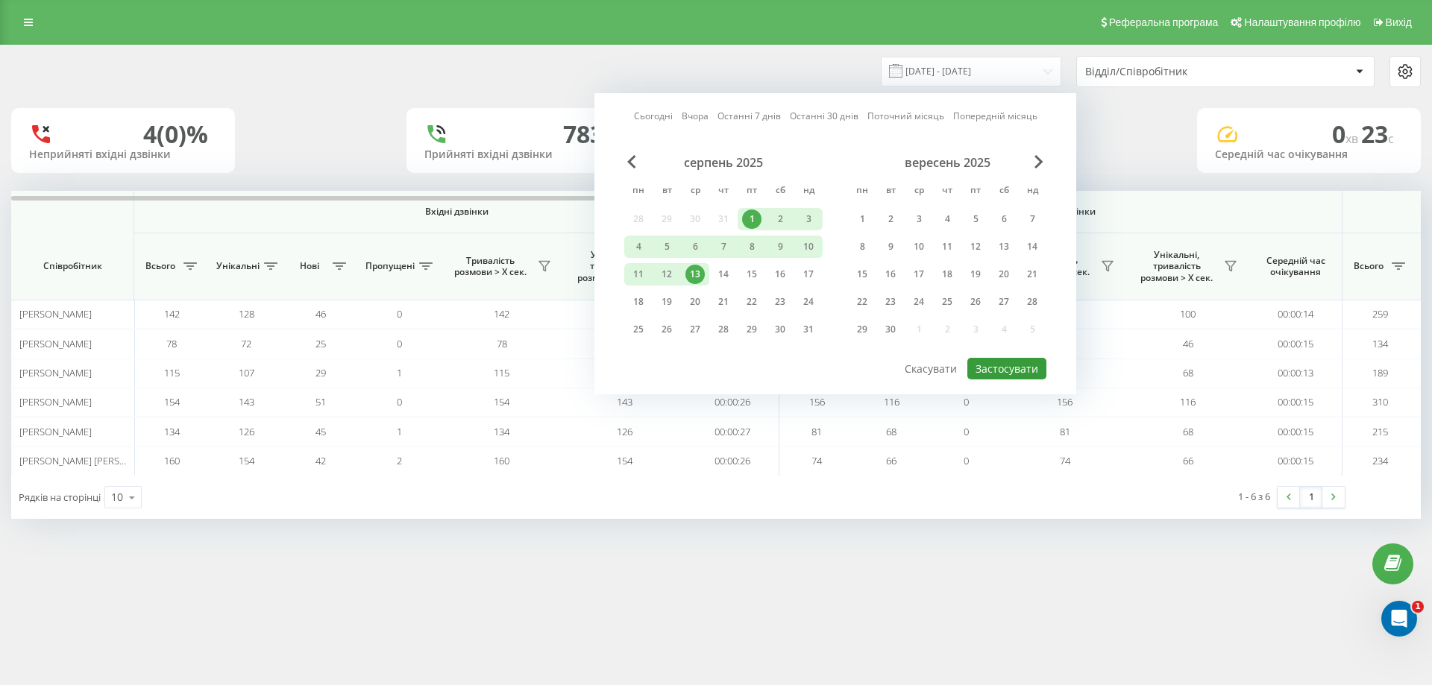
click at [998, 370] on button "Застосувати" at bounding box center [1006, 369] width 79 height 22
type input "[DATE] - [DATE]"
